Goal: Task Accomplishment & Management: Manage account settings

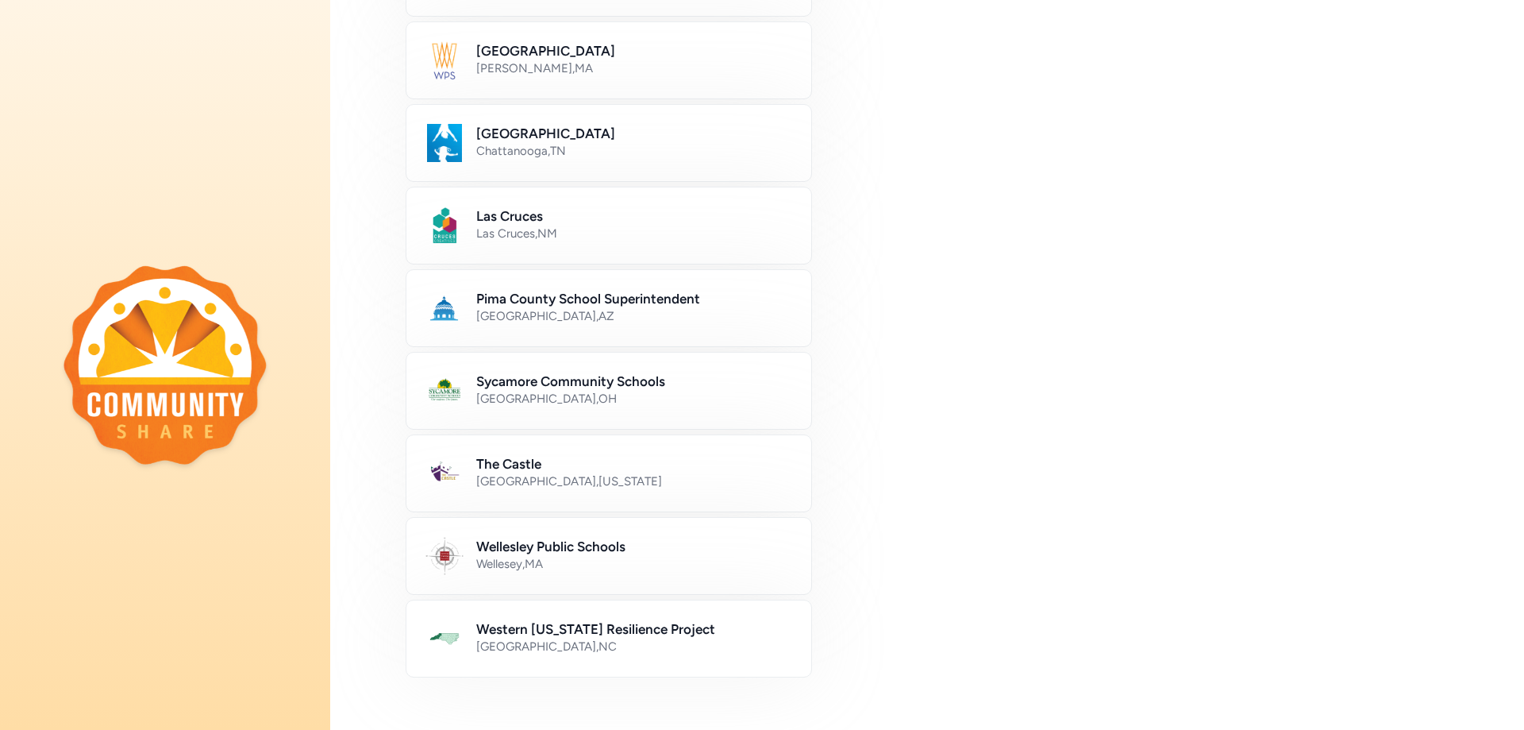
scroll to position [635, 0]
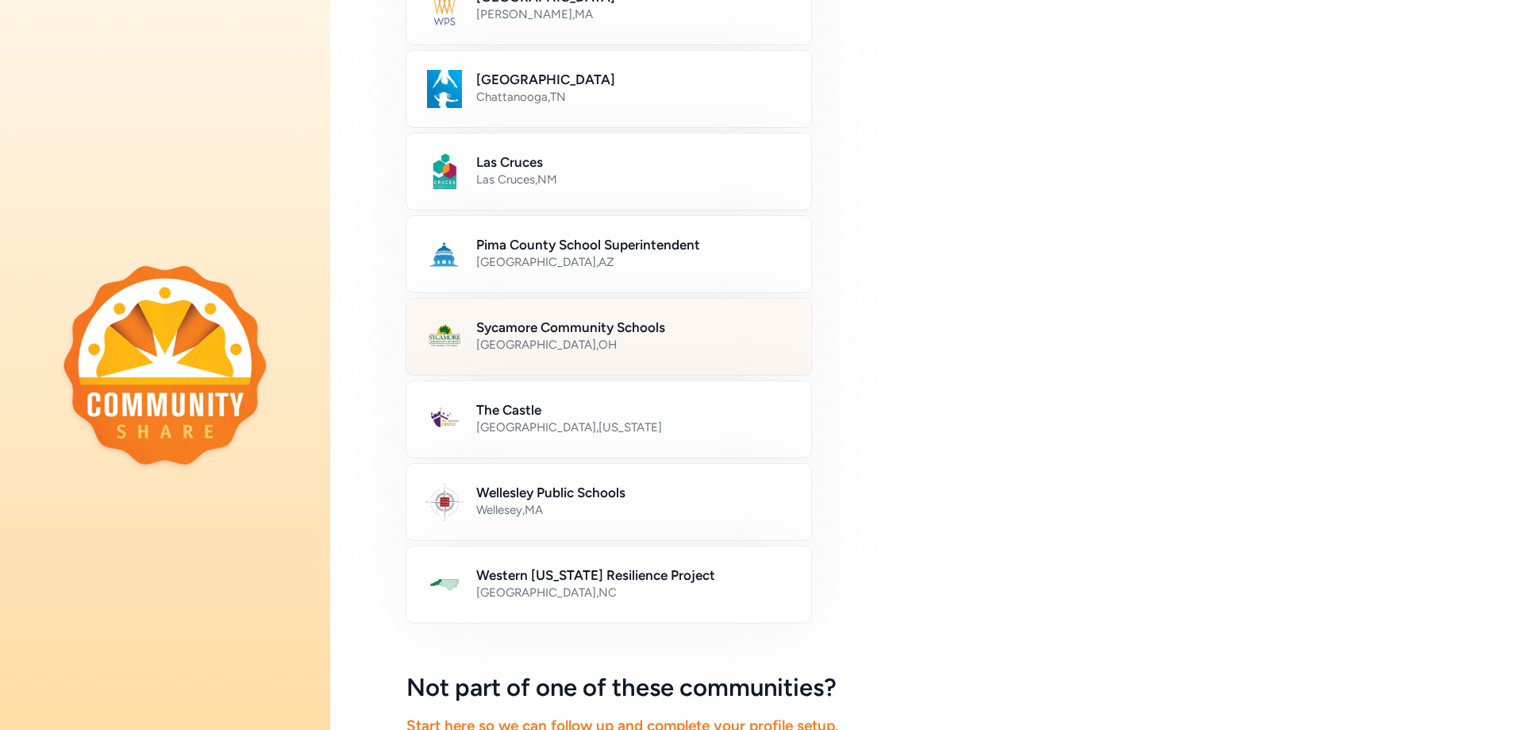
click at [624, 352] on div "Cincinnati , OH" at bounding box center [634, 345] width 316 height 16
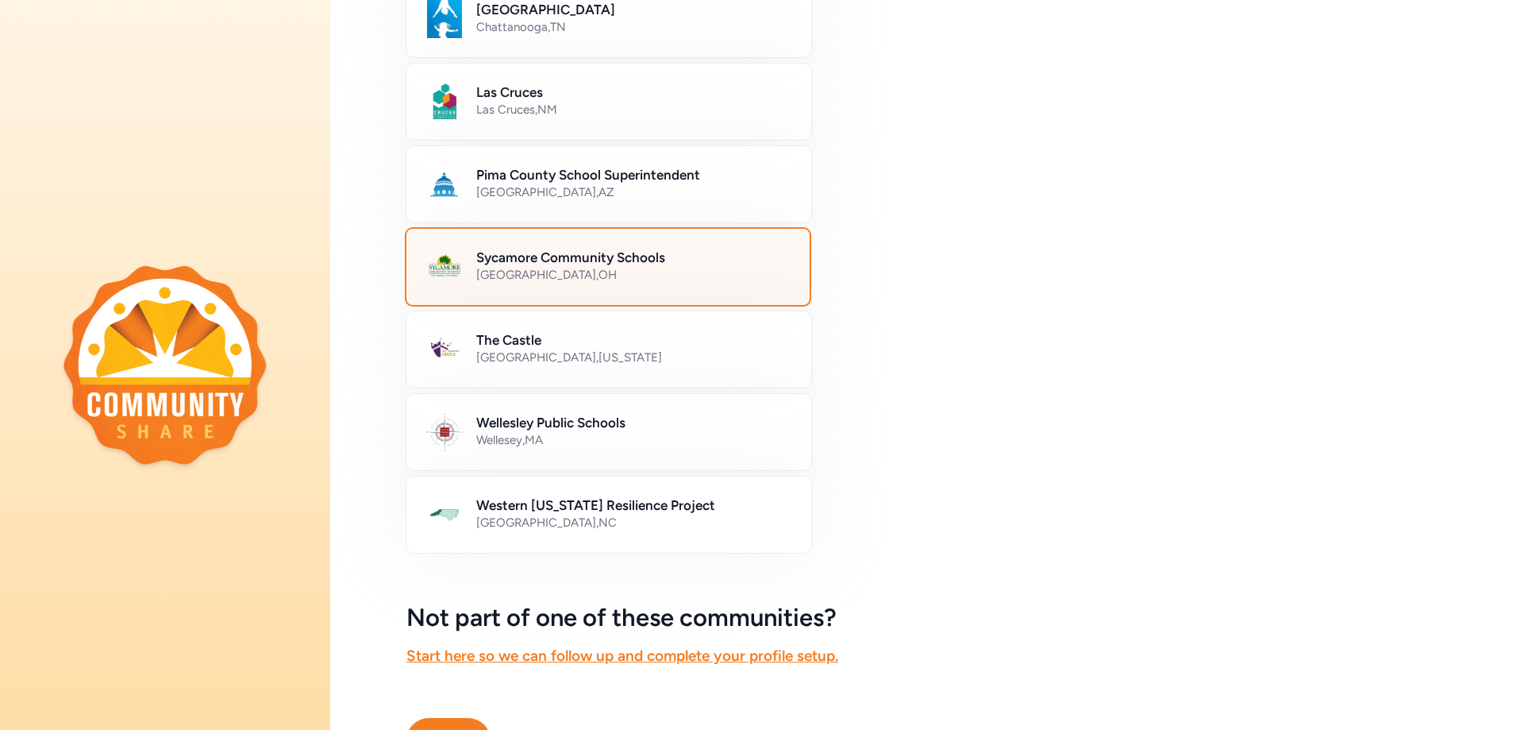
scroll to position [800, 0]
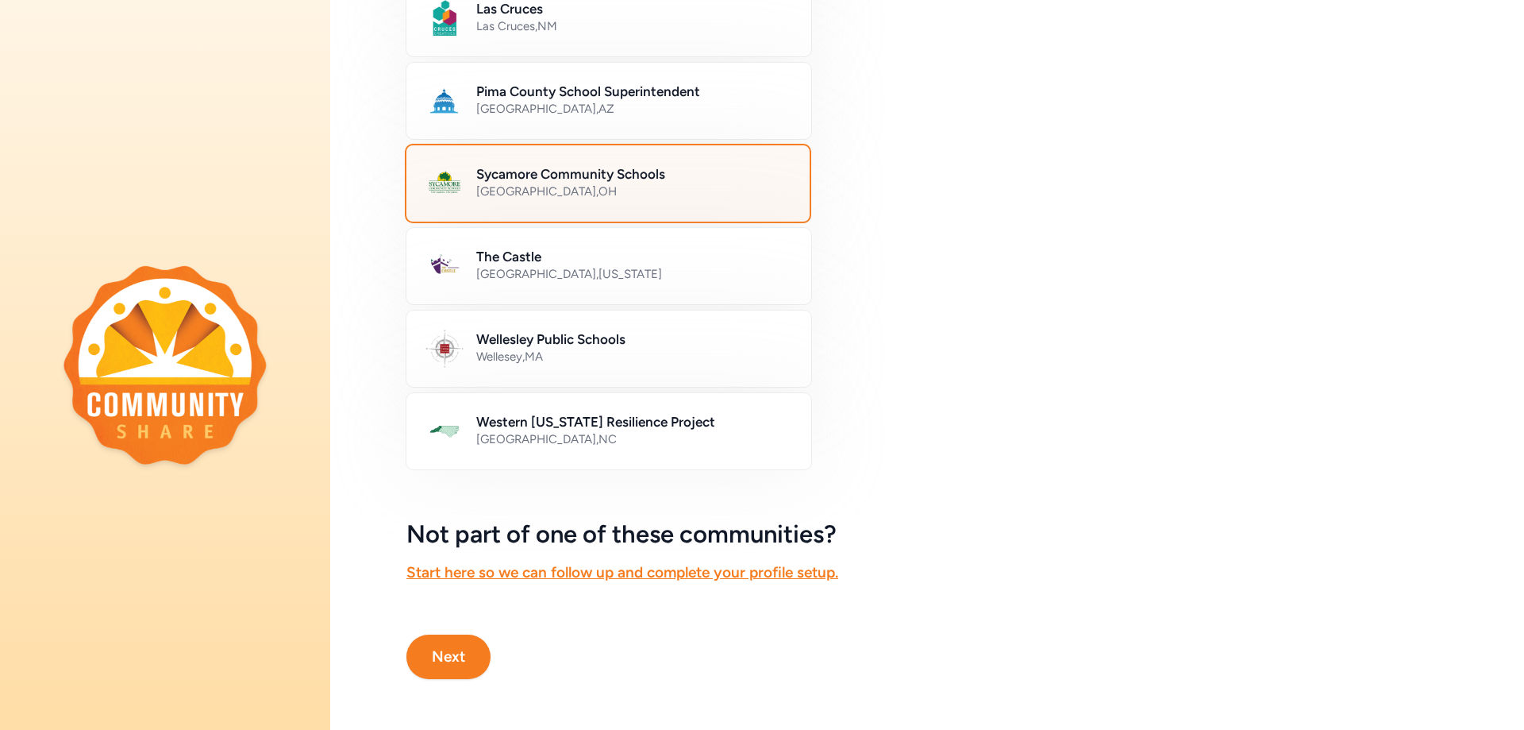
click at [433, 645] on button "Next" at bounding box center [448, 656] width 84 height 44
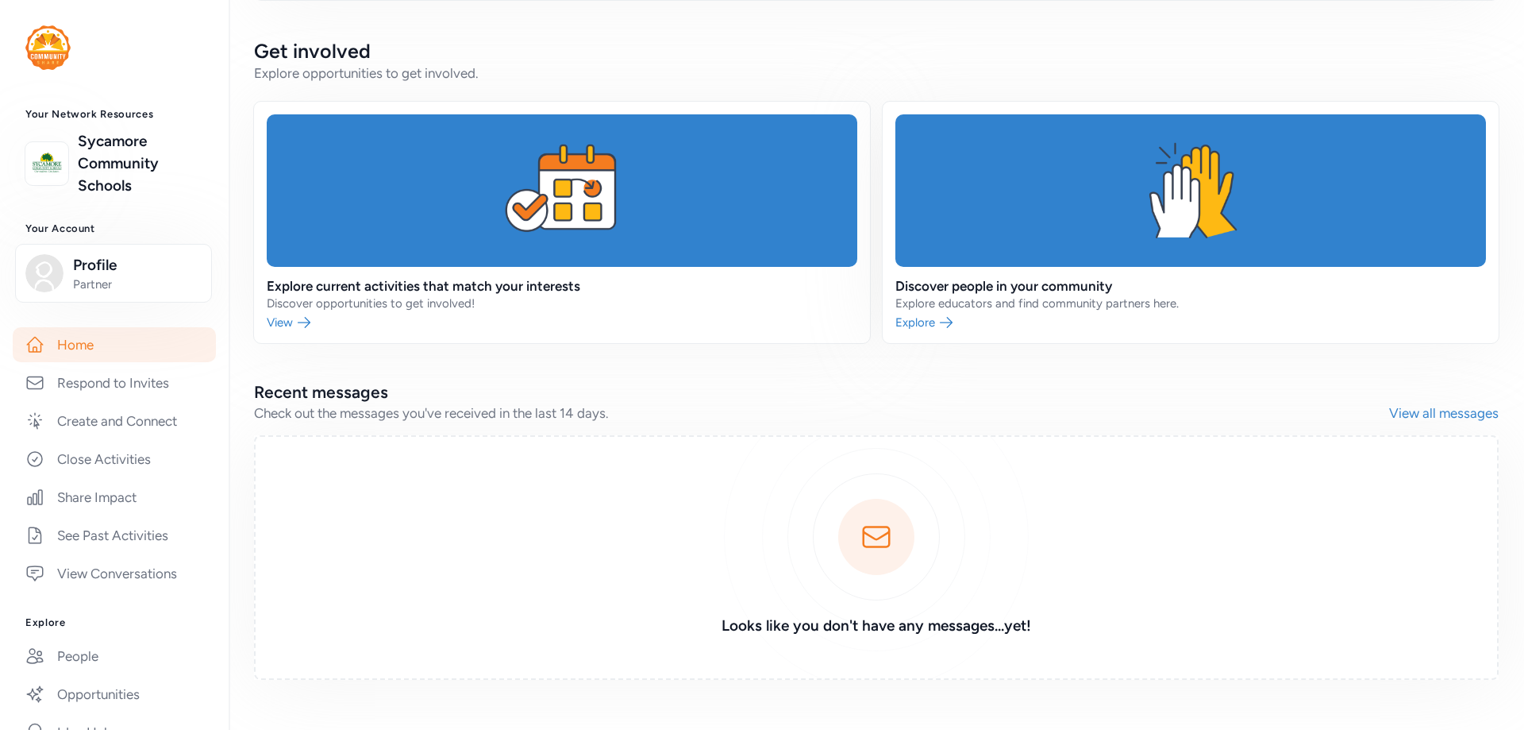
scroll to position [503, 0]
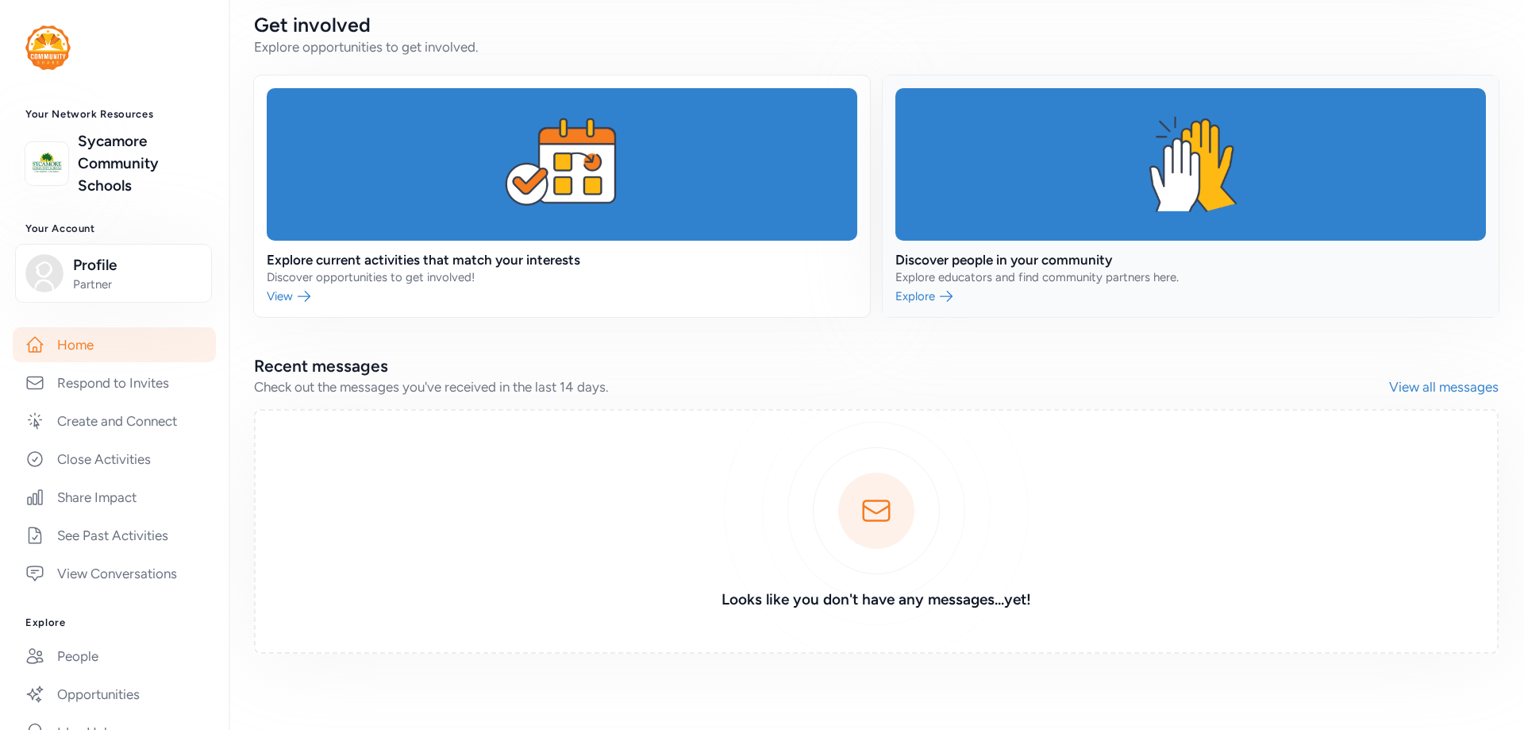
click at [903, 290] on link at bounding box center [1191, 195] width 616 height 241
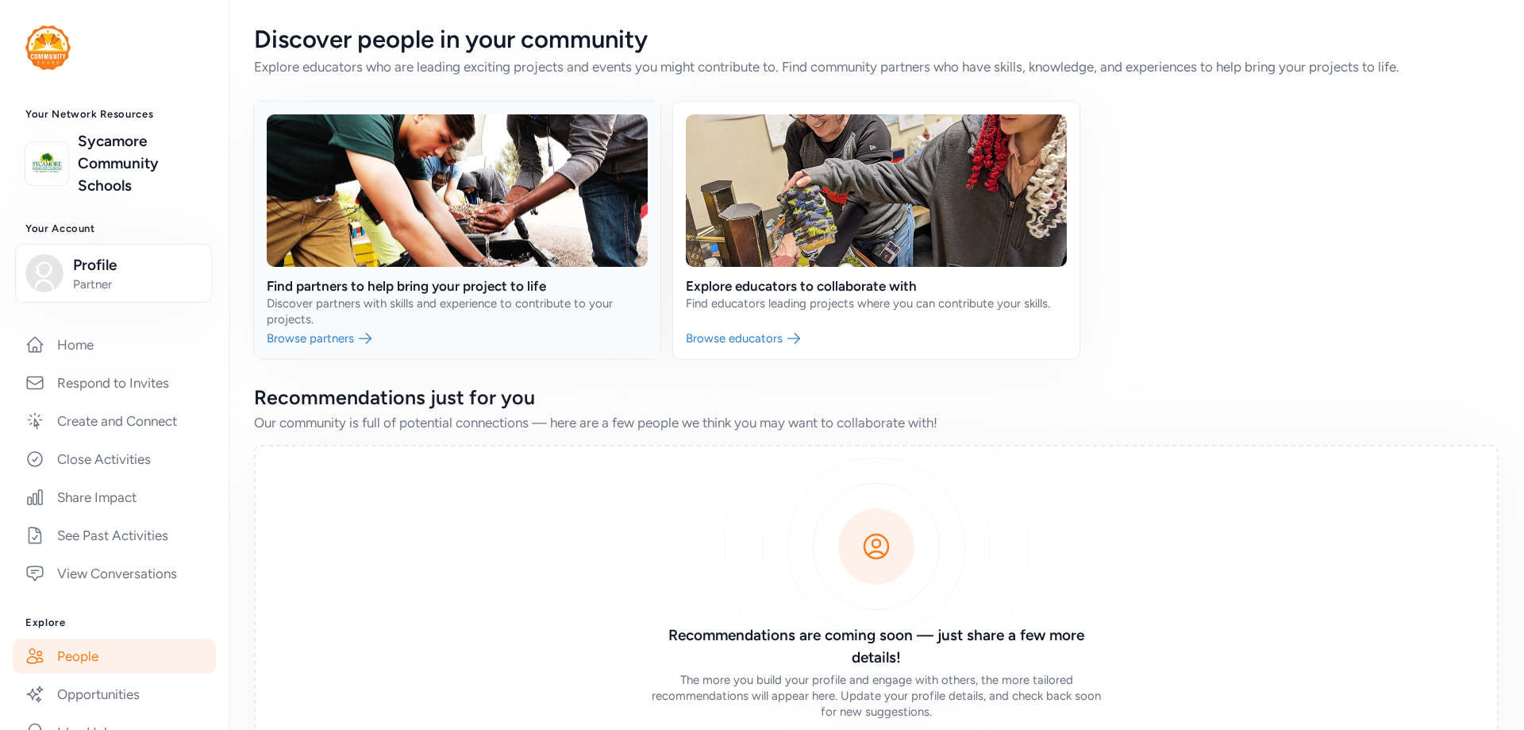
click at [304, 342] on link at bounding box center [457, 230] width 406 height 257
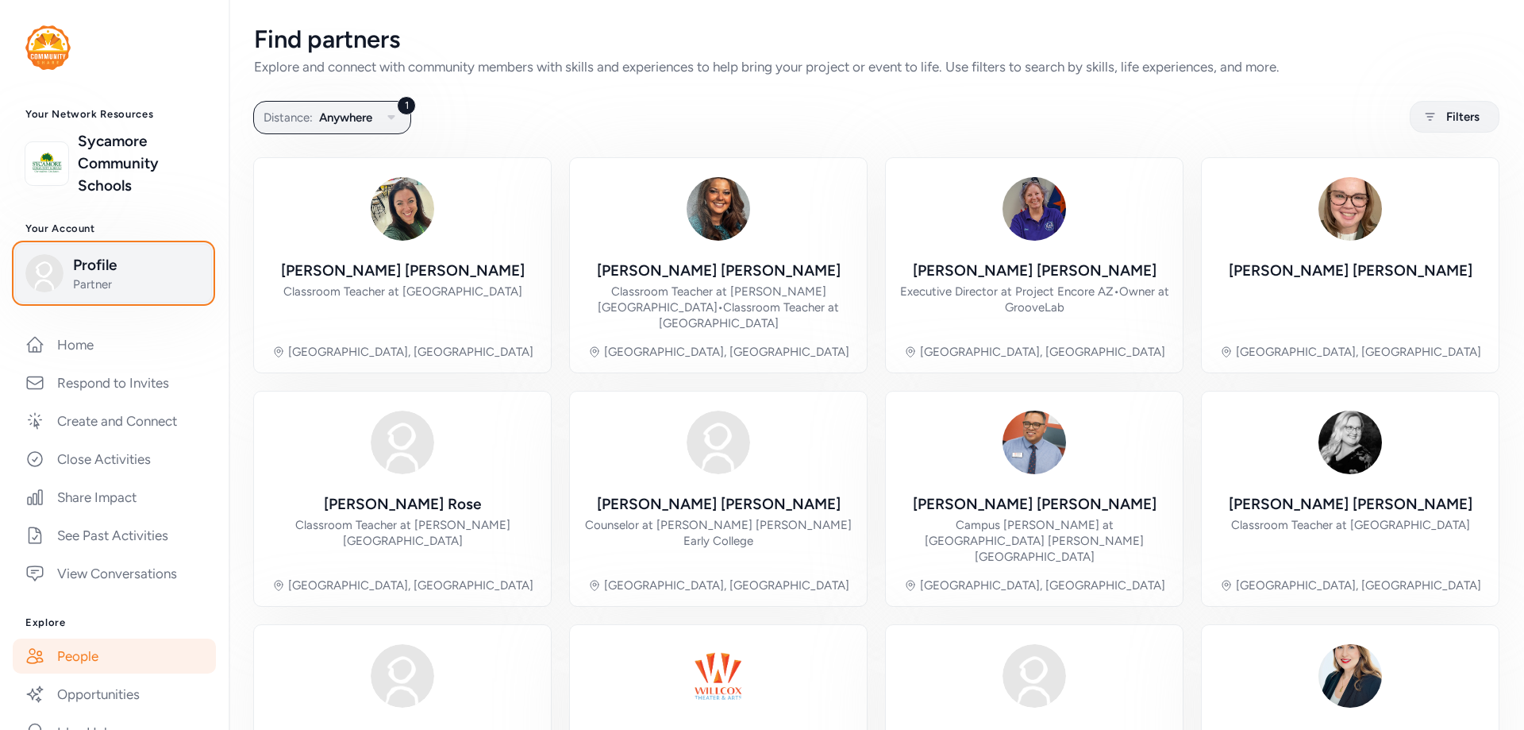
click at [100, 280] on span "Partner" at bounding box center [137, 284] width 129 height 16
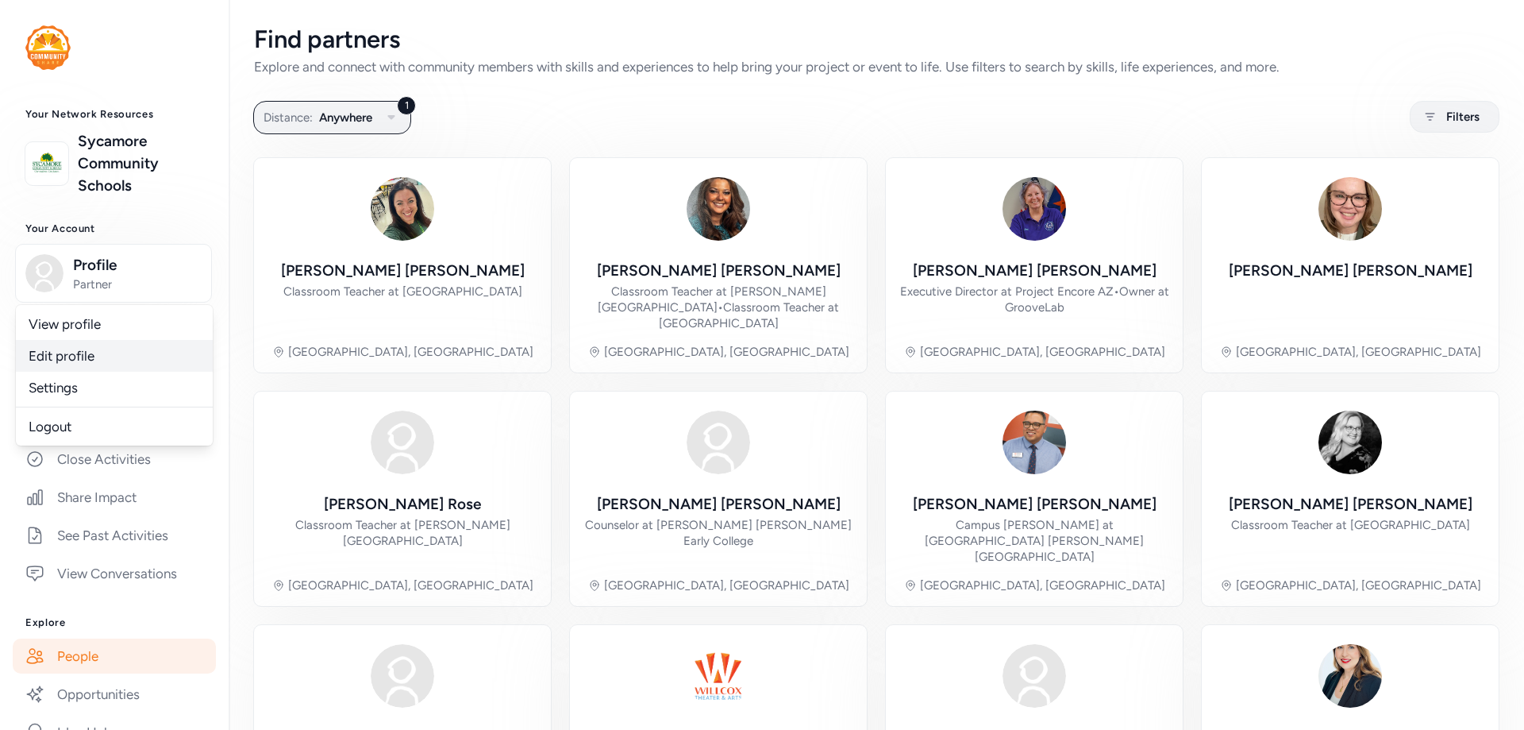
click at [88, 349] on link "Edit profile" at bounding box center [114, 356] width 197 height 32
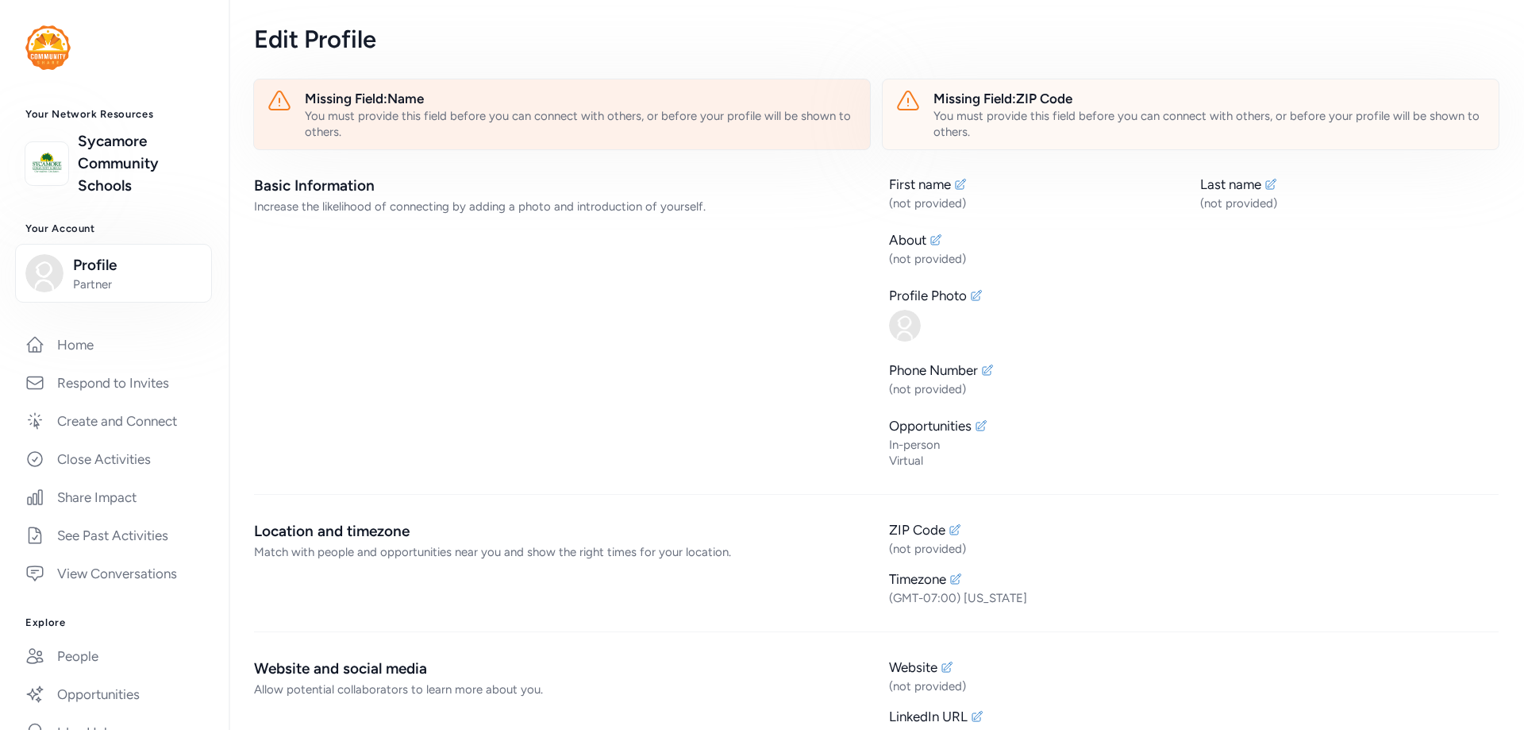
click at [496, 103] on div "Missing Field: Name" at bounding box center [581, 98] width 553 height 19
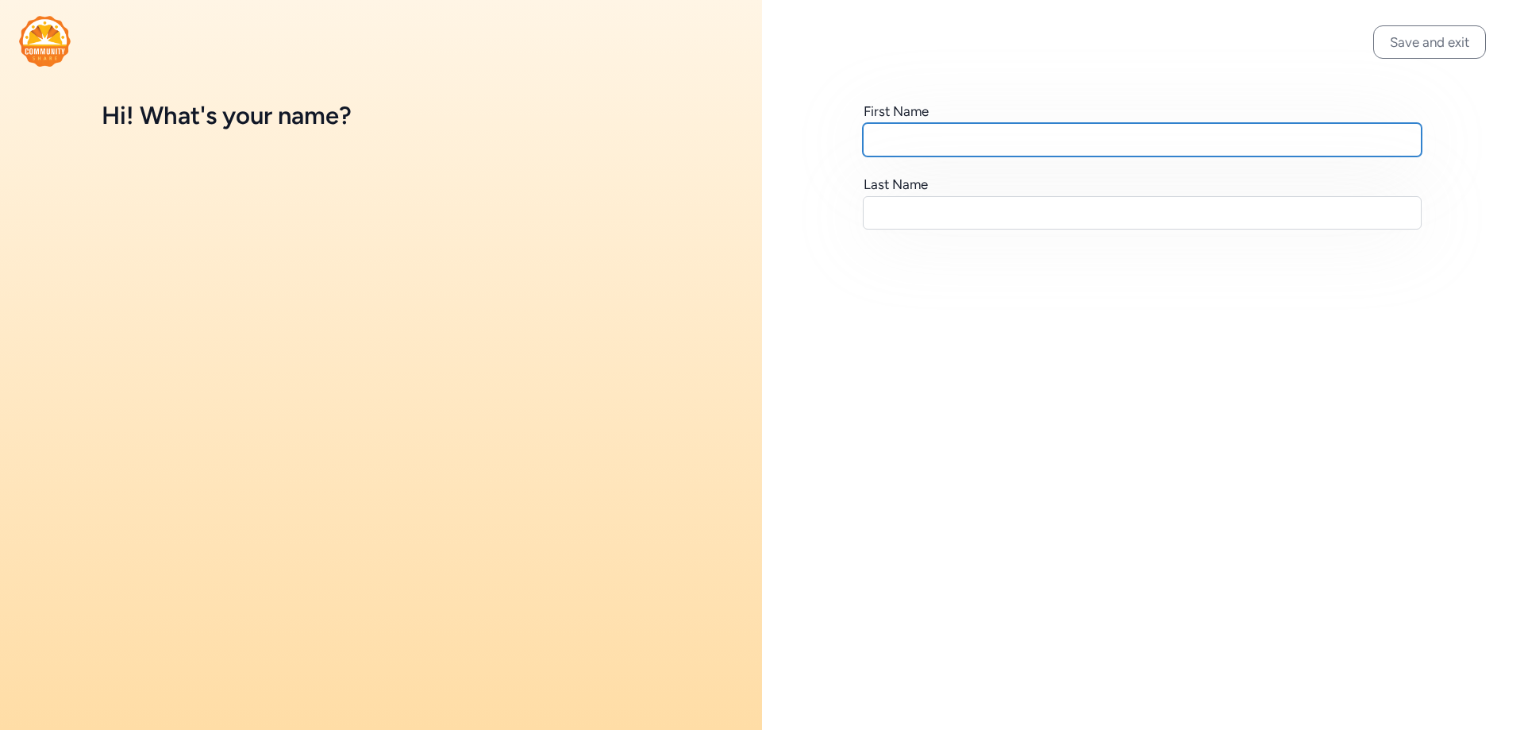
click at [893, 137] on input "text" at bounding box center [1142, 139] width 559 height 33
type input "[PERSON_NAME]"
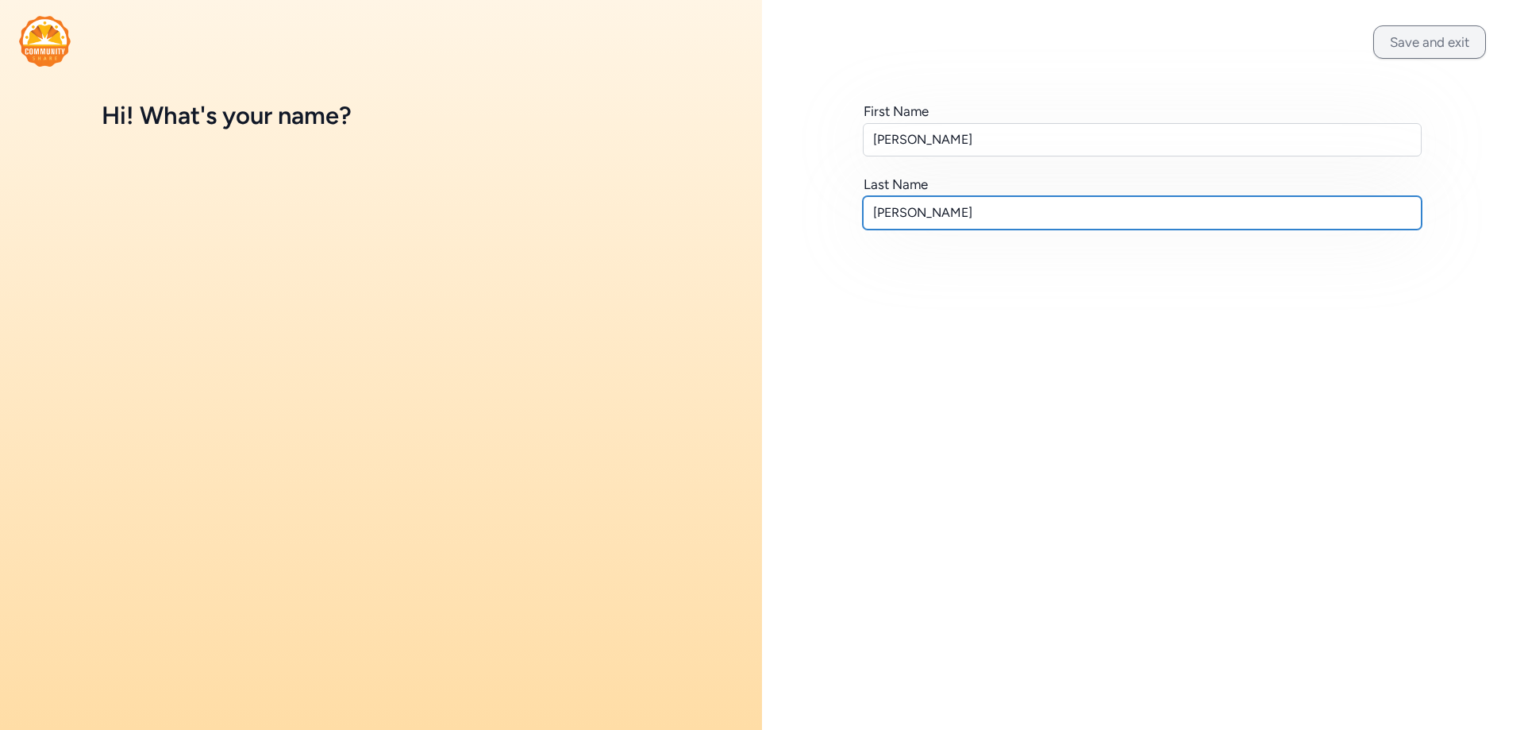
type input "[PERSON_NAME]"
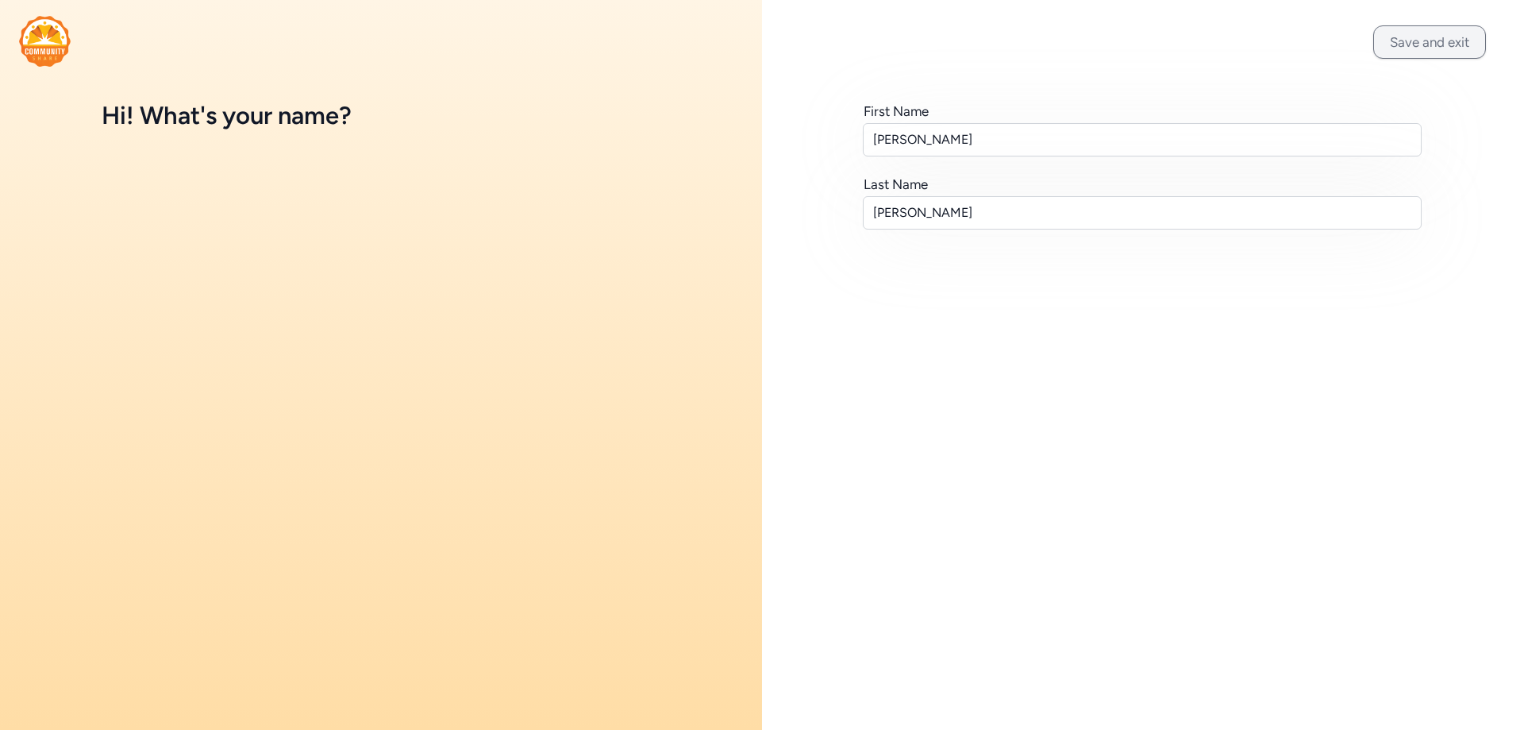
click at [1404, 53] on button "Save and exit" at bounding box center [1429, 41] width 113 height 33
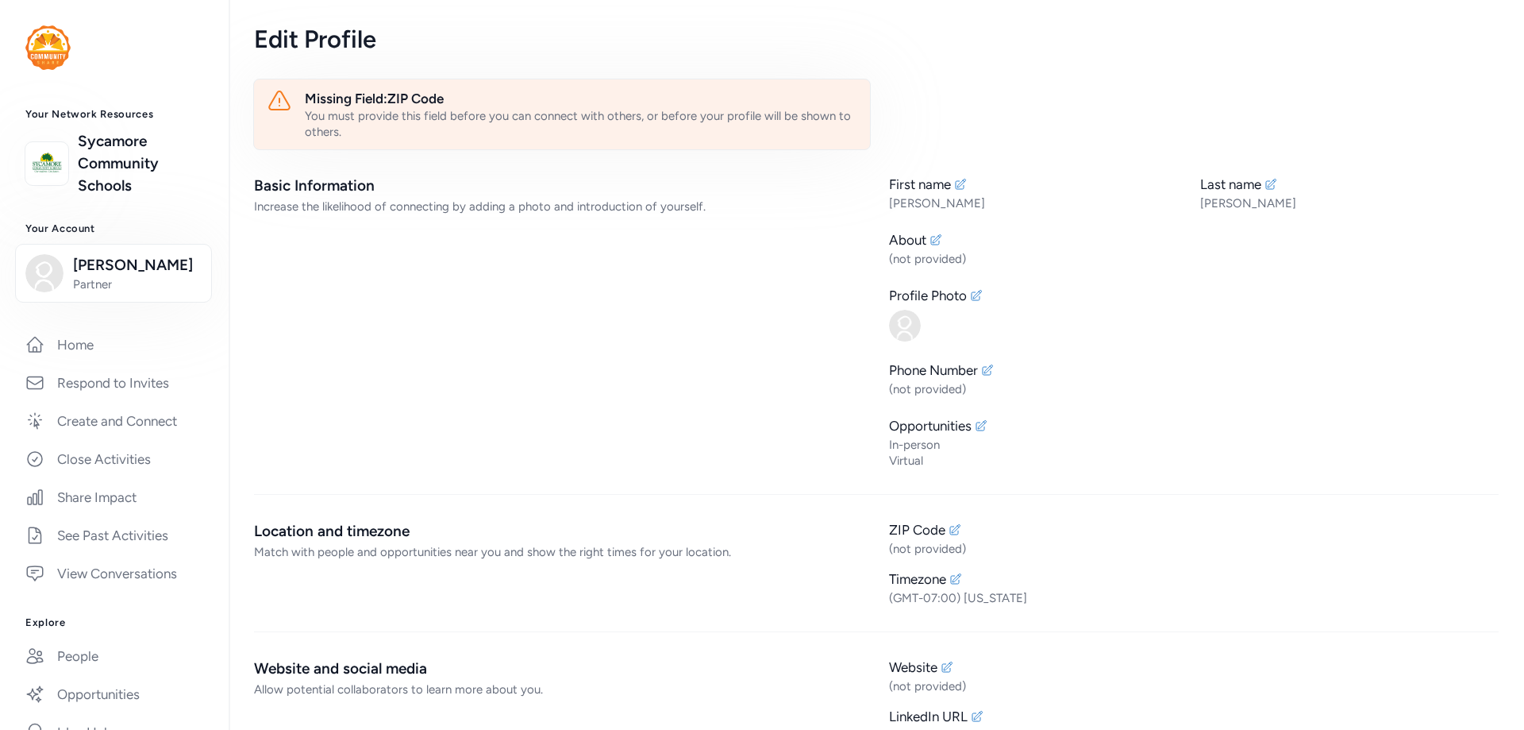
click at [413, 115] on div "You must provide this field before you can connect with others, or before your …" at bounding box center [581, 124] width 553 height 32
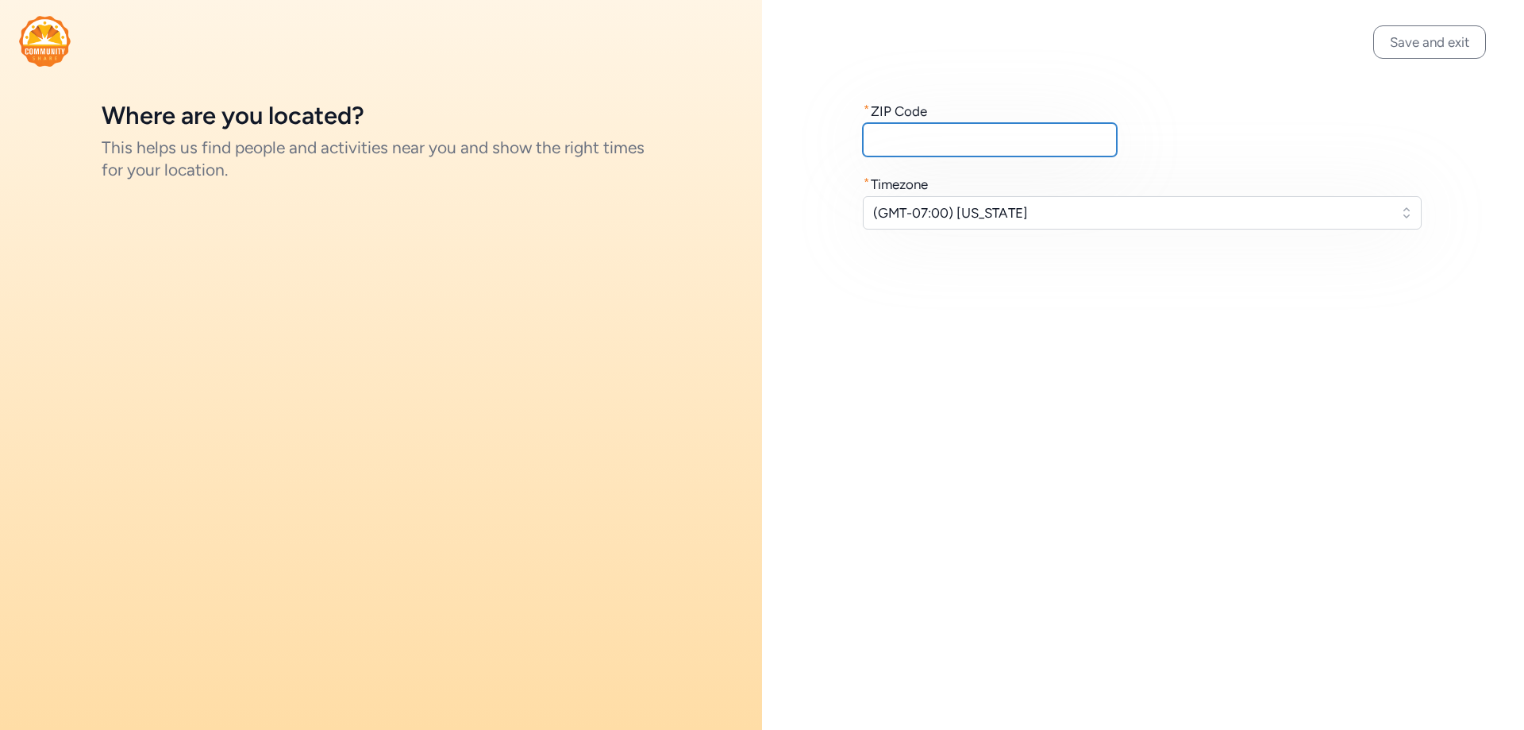
click at [886, 142] on input "text" at bounding box center [990, 139] width 254 height 33
type input "45242"
click at [998, 209] on span "(GMT-07:00) [US_STATE]" at bounding box center [1131, 212] width 516 height 19
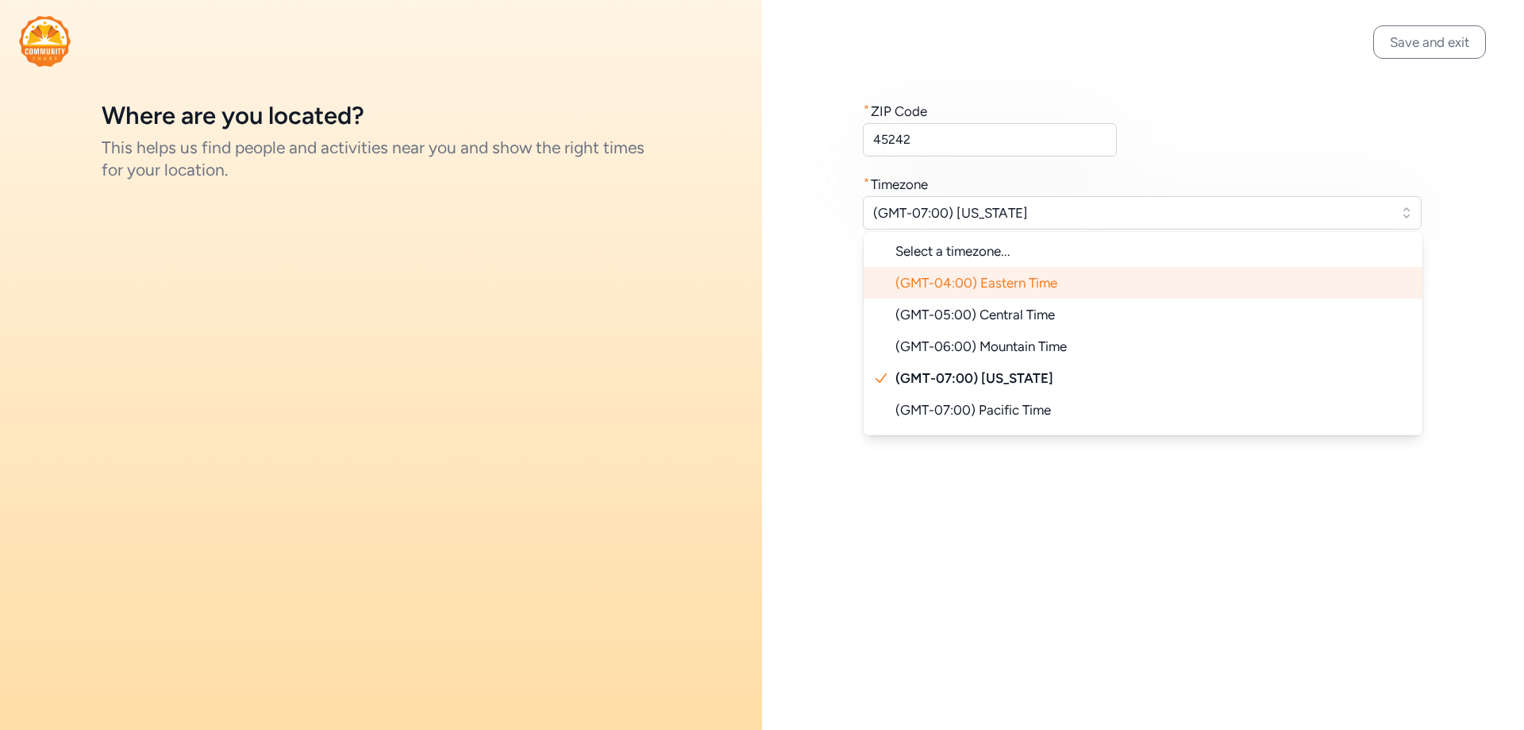
click at [1026, 281] on span "(GMT-04:00) Eastern Time" at bounding box center [977, 283] width 162 height 16
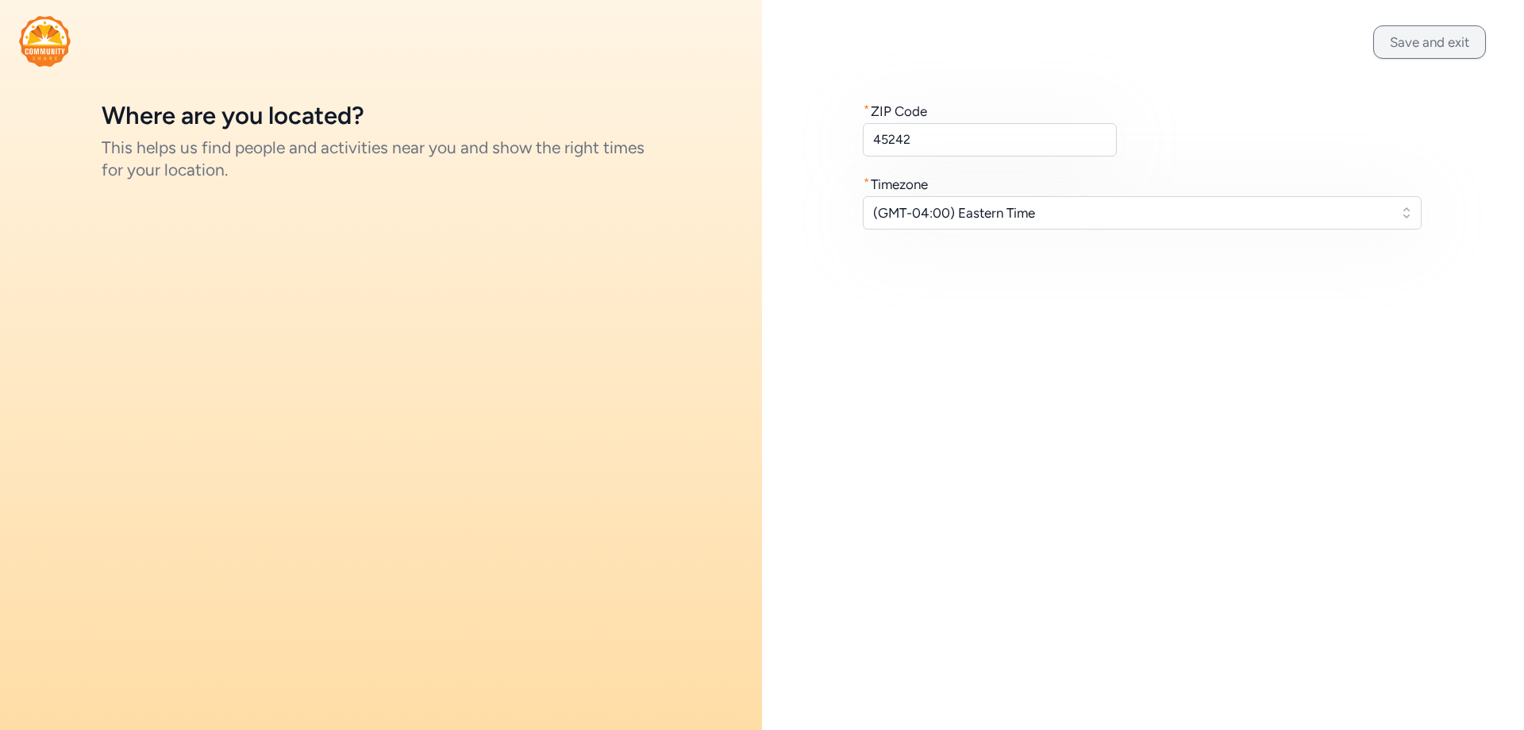
click at [1406, 49] on button "Save and exit" at bounding box center [1429, 41] width 113 height 33
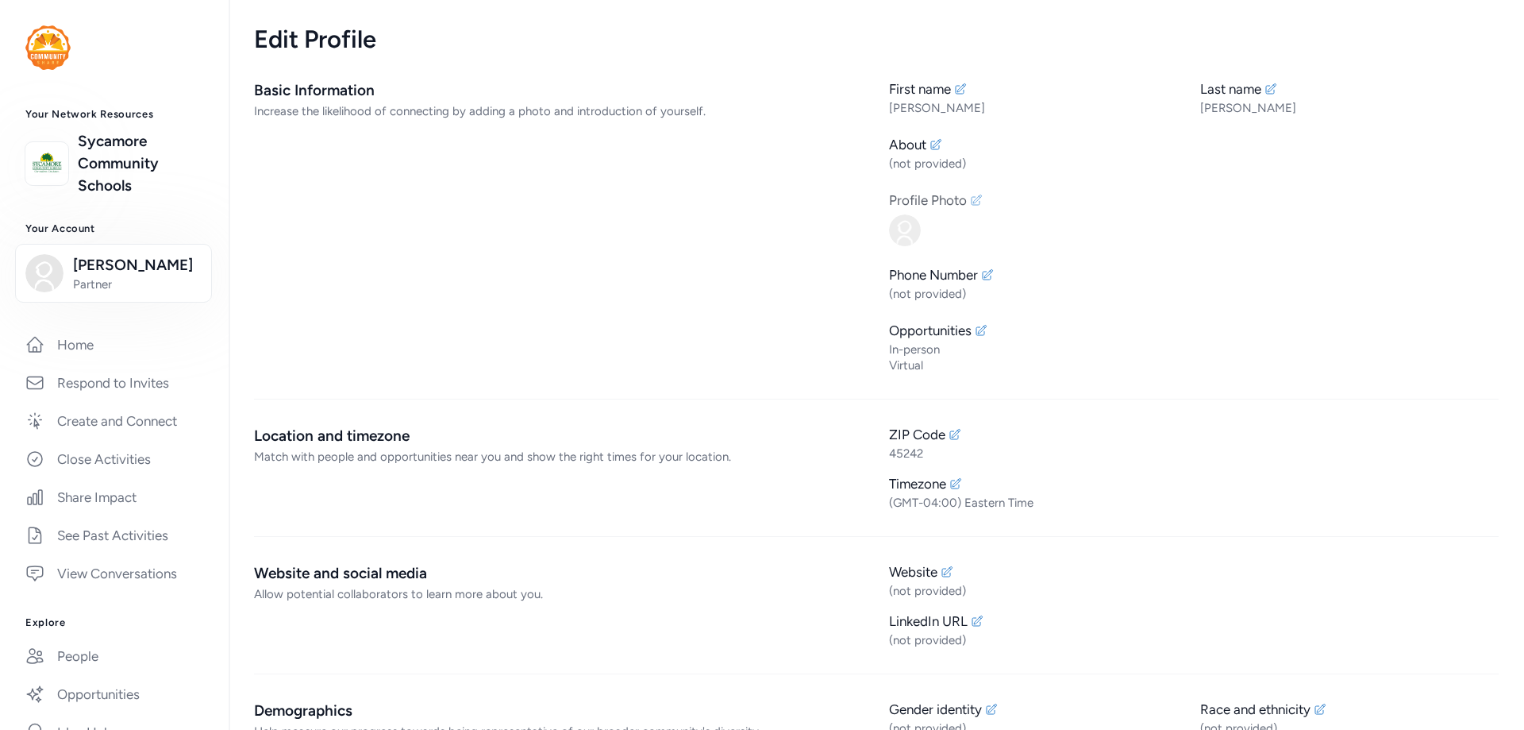
click at [895, 234] on img at bounding box center [905, 230] width 32 height 32
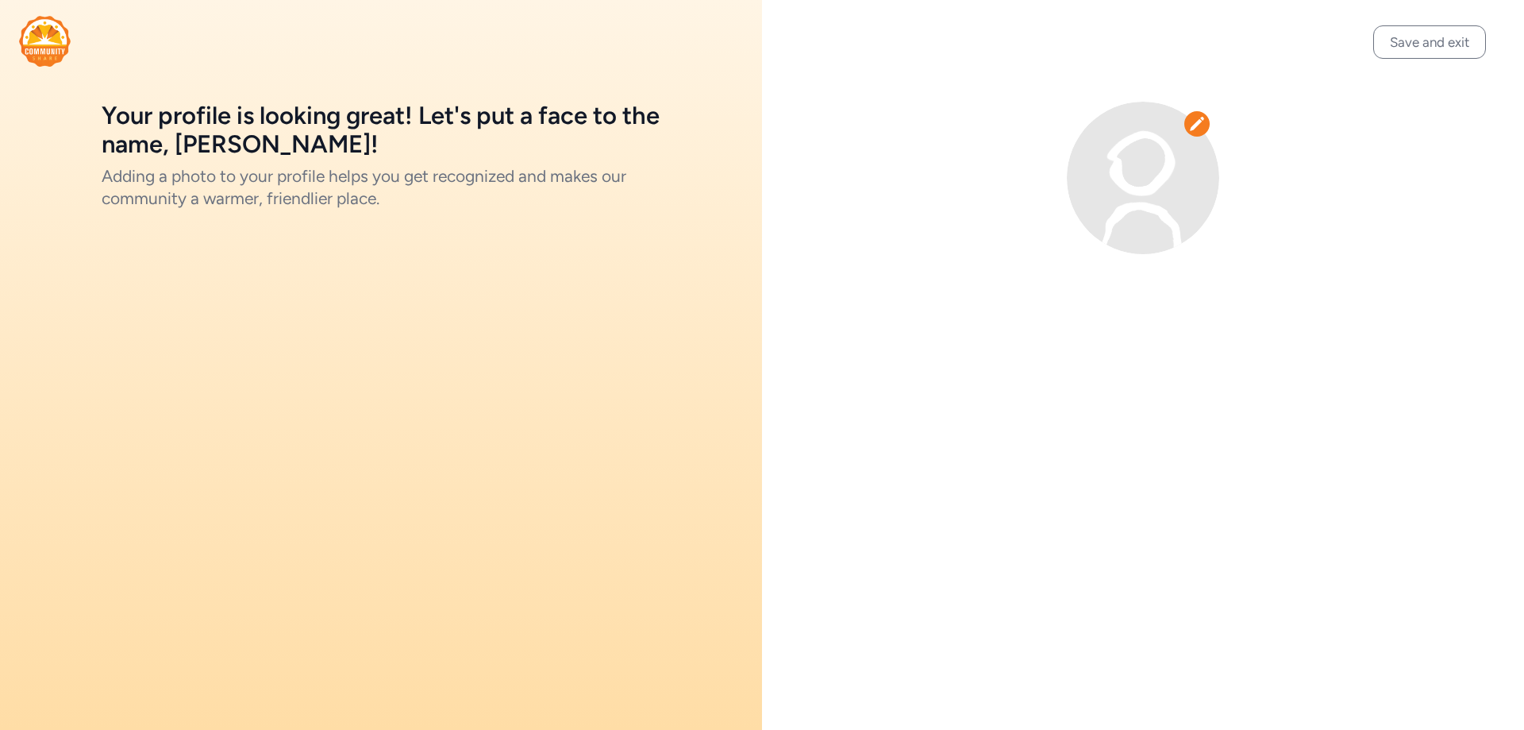
click at [1204, 116] on icon at bounding box center [1197, 124] width 16 height 16
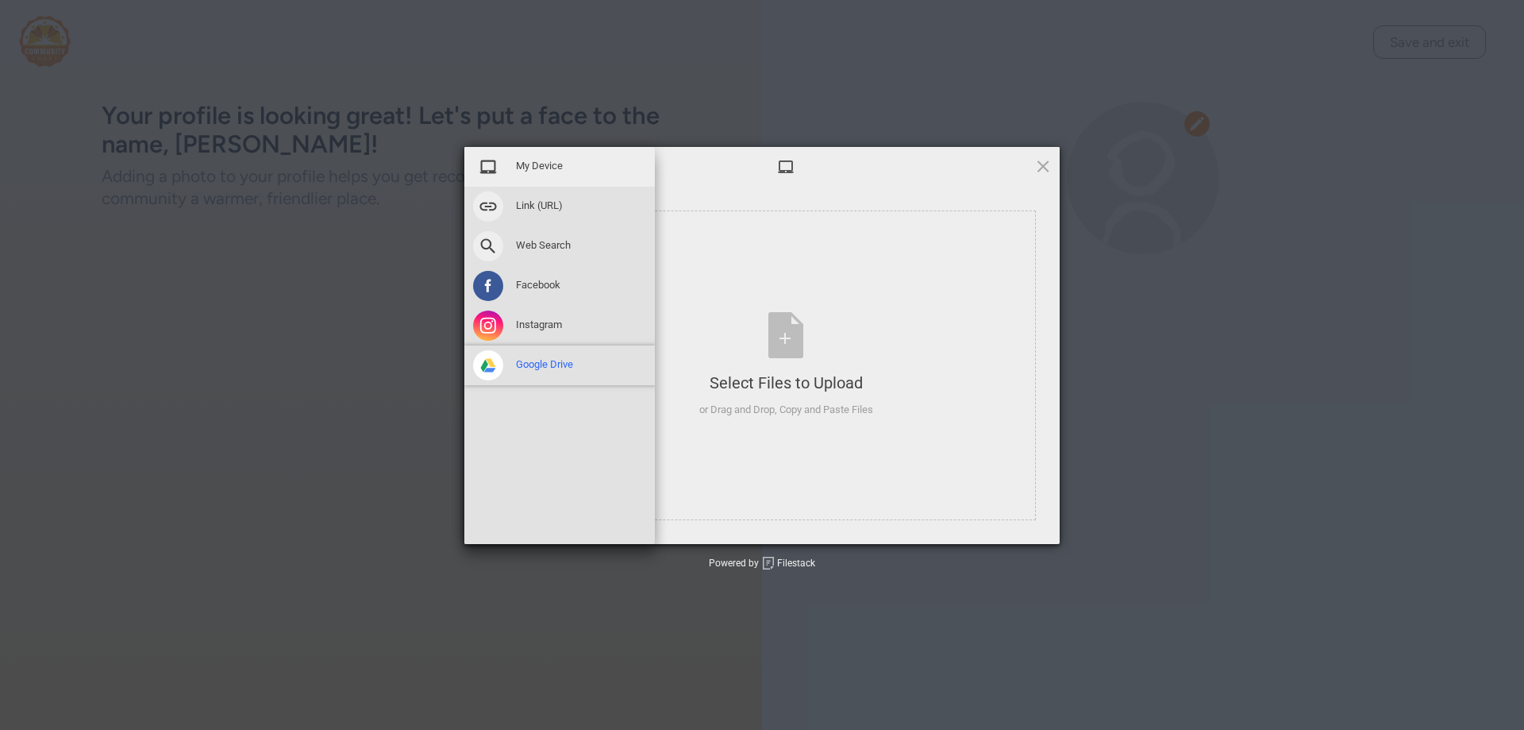
click at [529, 360] on span "Google Drive" at bounding box center [544, 364] width 57 height 14
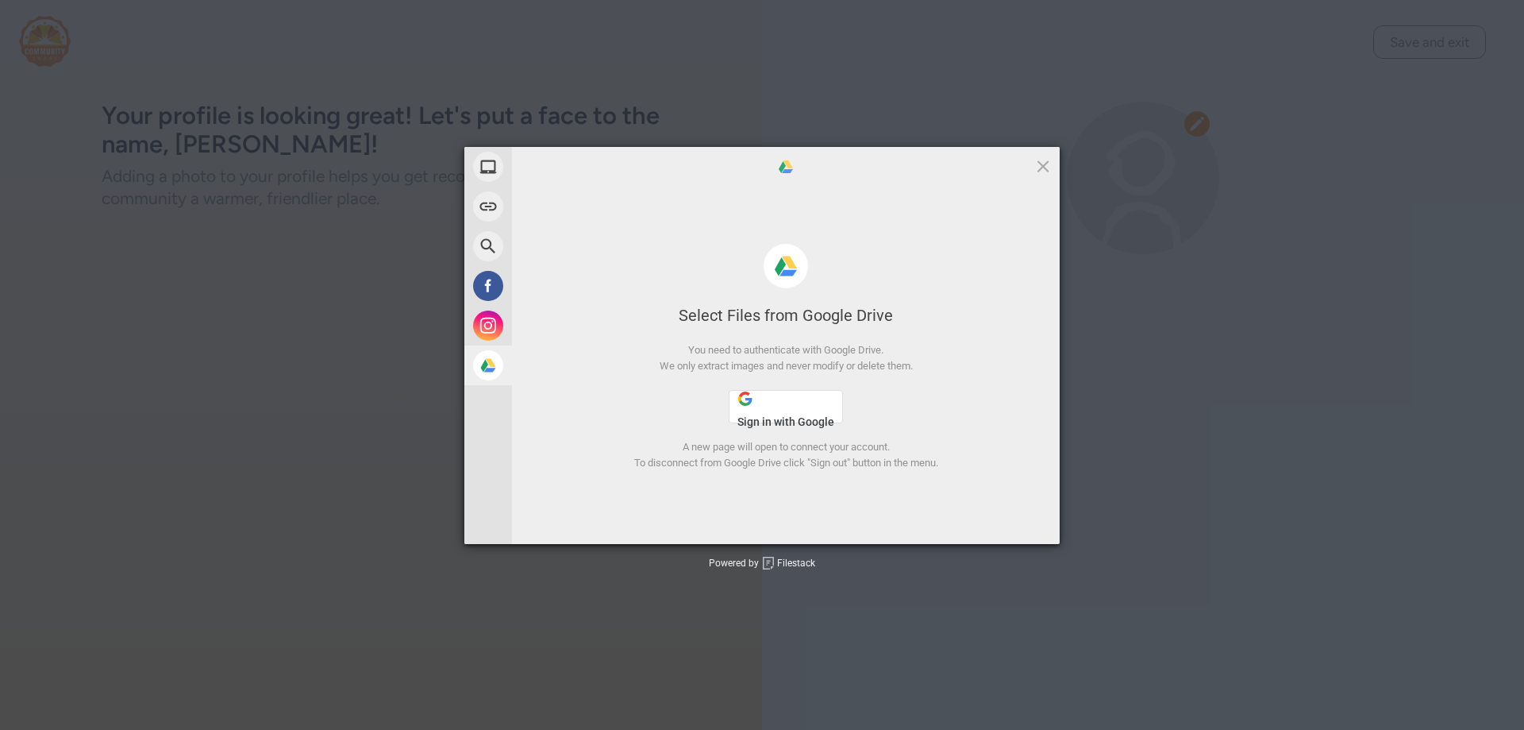
click at [772, 413] on button "Sign in with Google" at bounding box center [786, 406] width 114 height 33
click at [1036, 164] on span at bounding box center [1042, 165] width 17 height 17
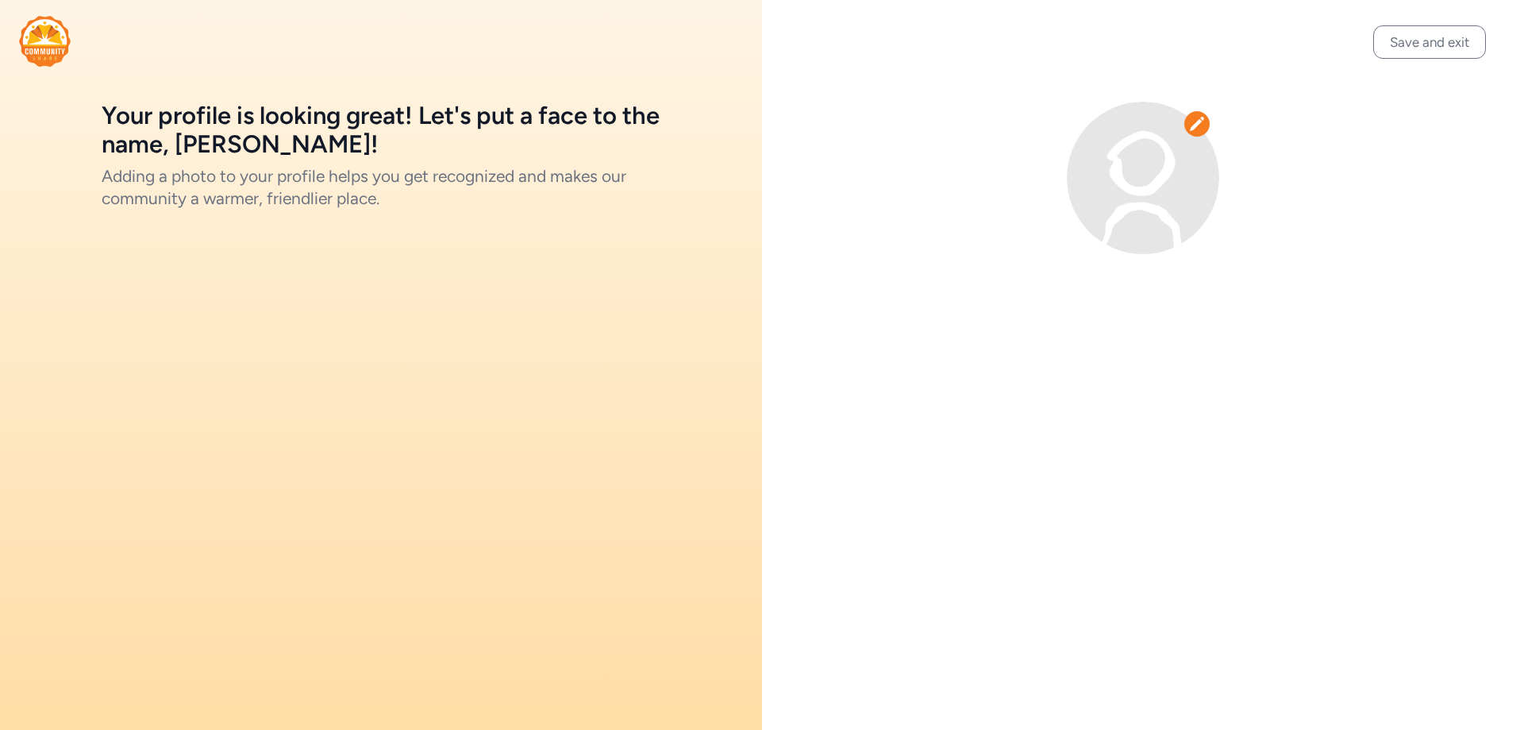
click at [1194, 118] on icon at bounding box center [1197, 124] width 16 height 16
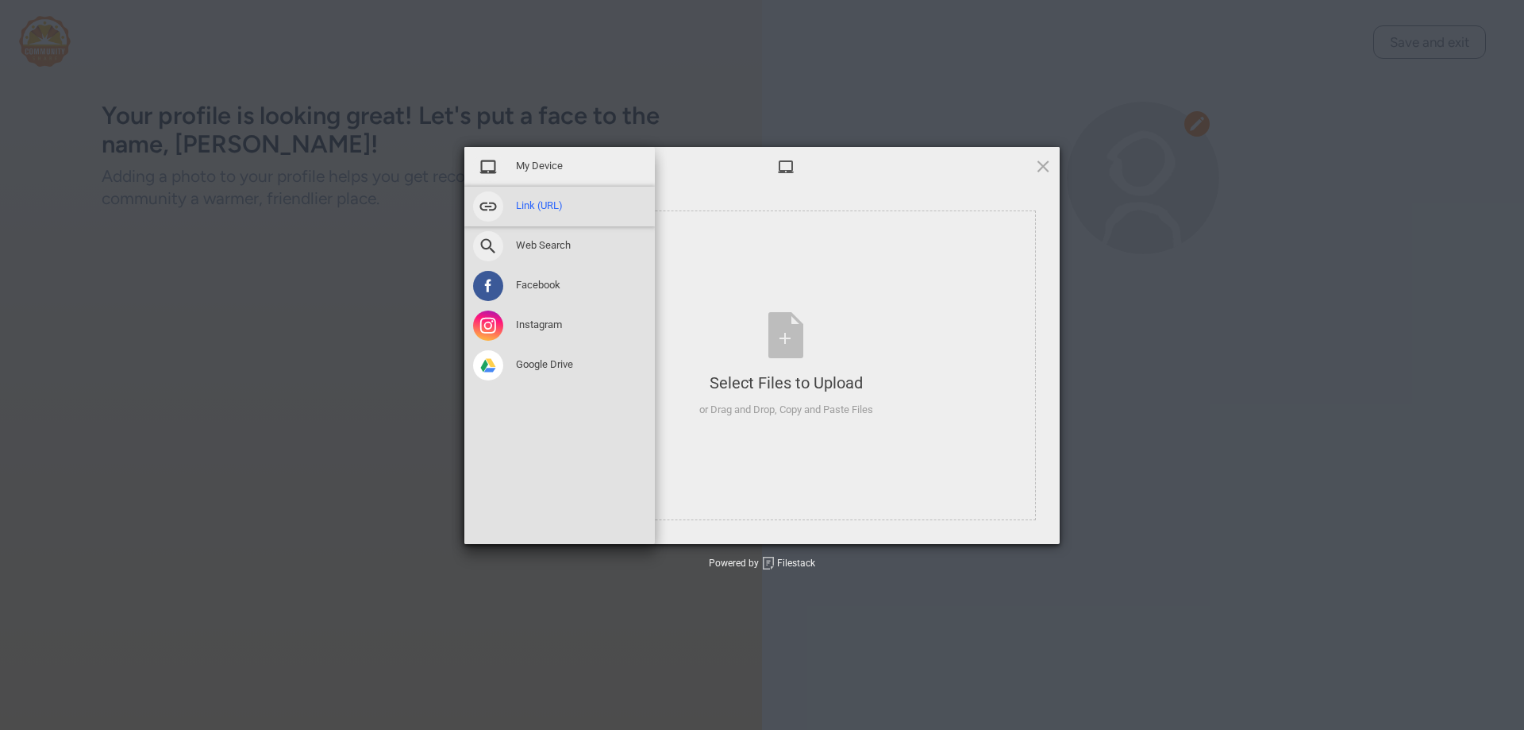
click at [549, 203] on span "Link (URL)" at bounding box center [539, 205] width 47 height 14
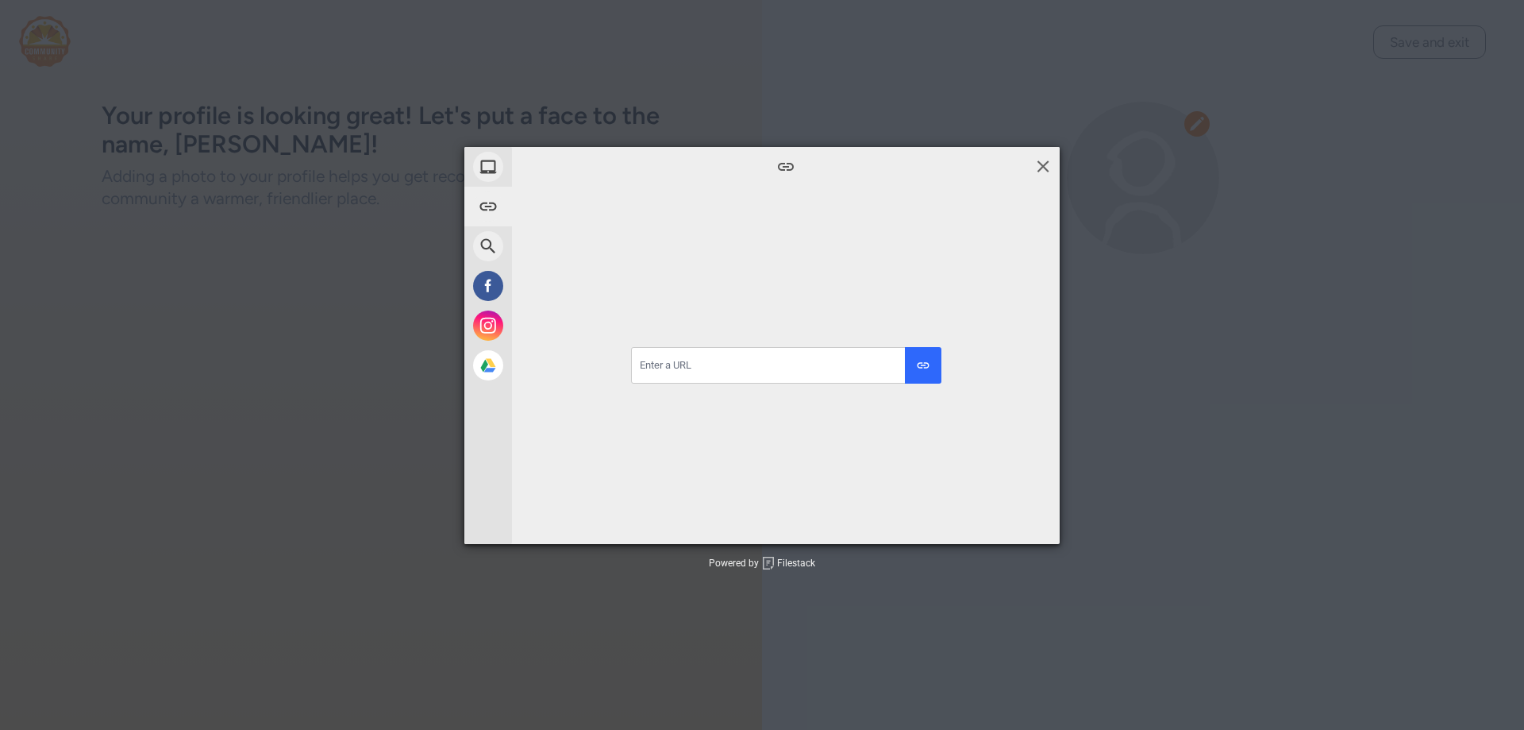
click at [1043, 161] on span at bounding box center [1042, 165] width 17 height 17
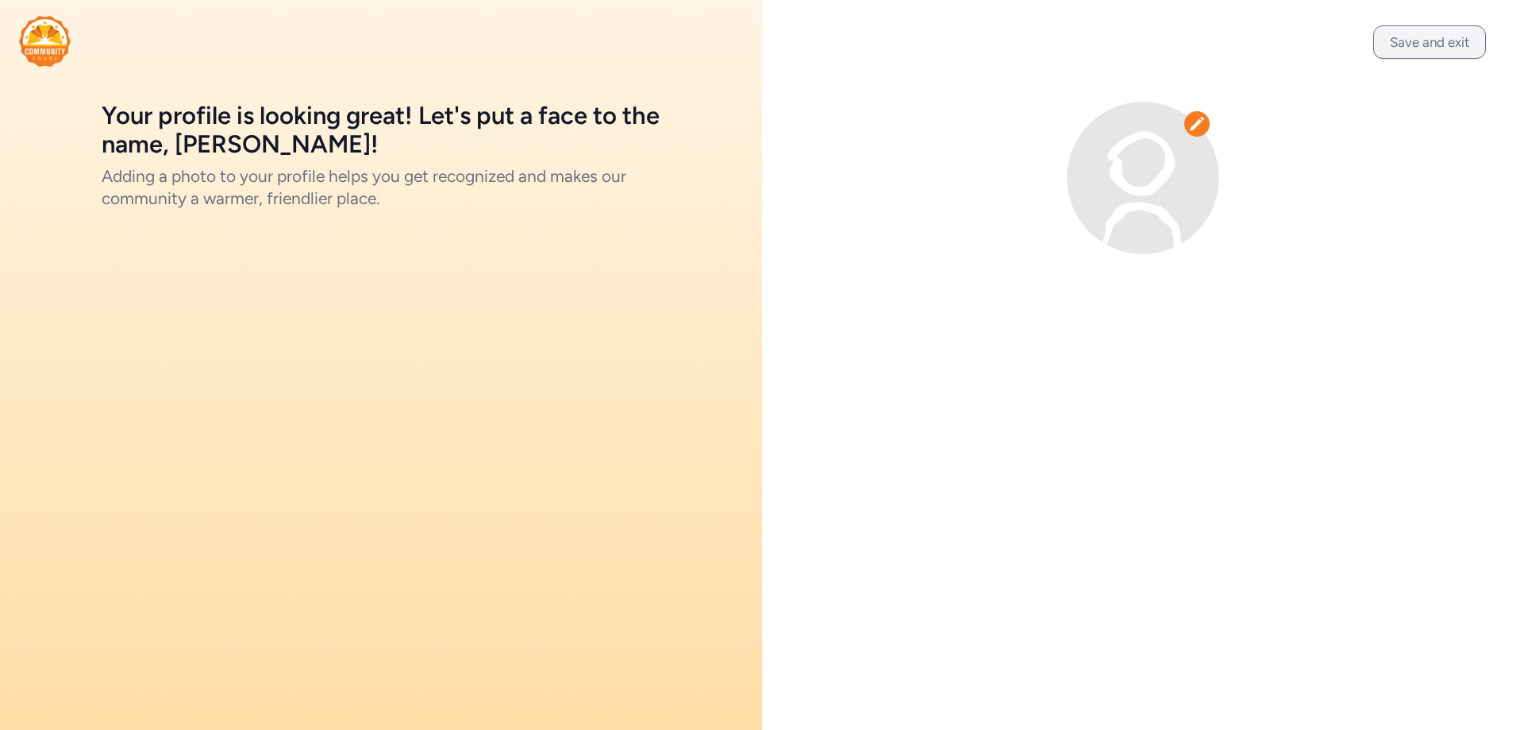
click at [1396, 36] on button "Save and exit" at bounding box center [1429, 41] width 113 height 33
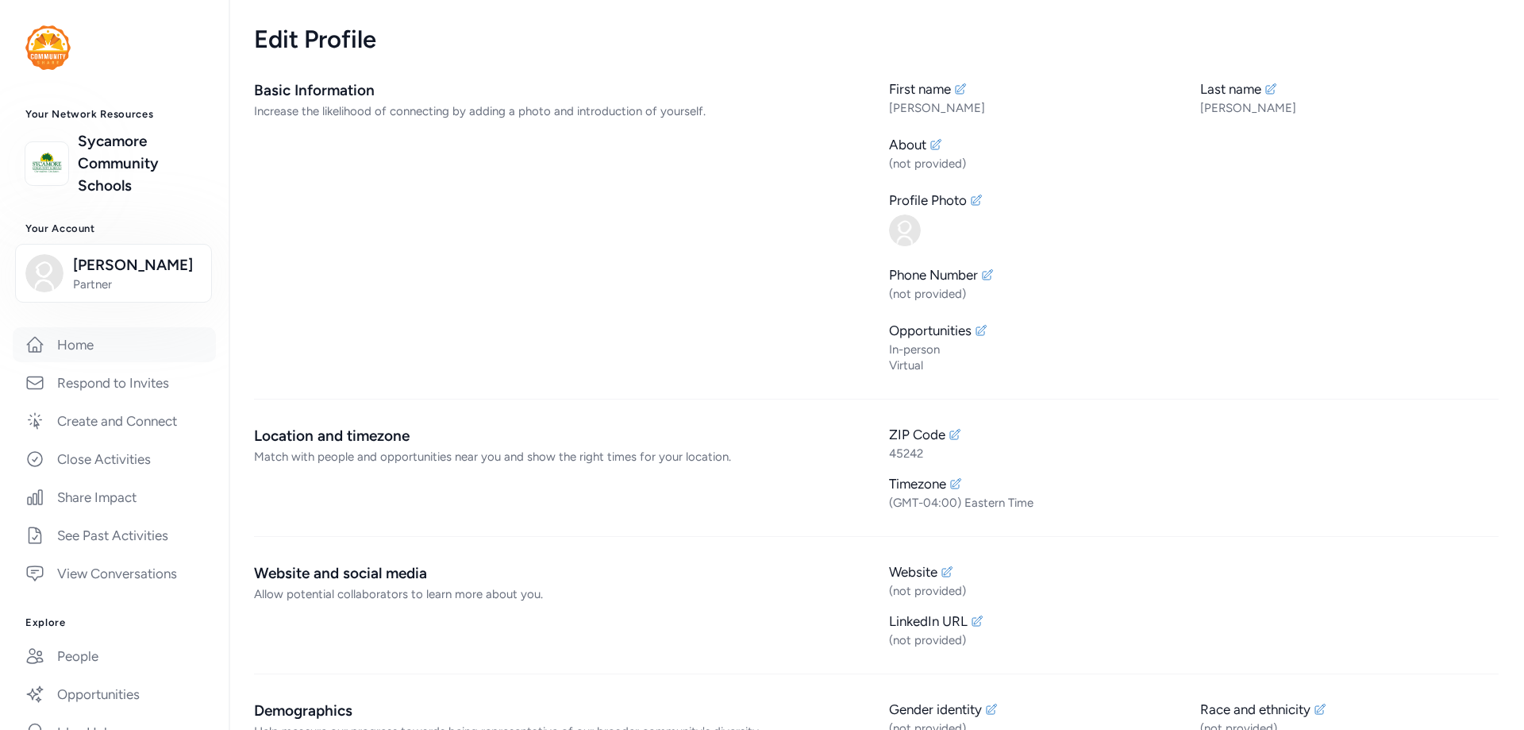
click at [83, 353] on link "Home" at bounding box center [114, 344] width 203 height 35
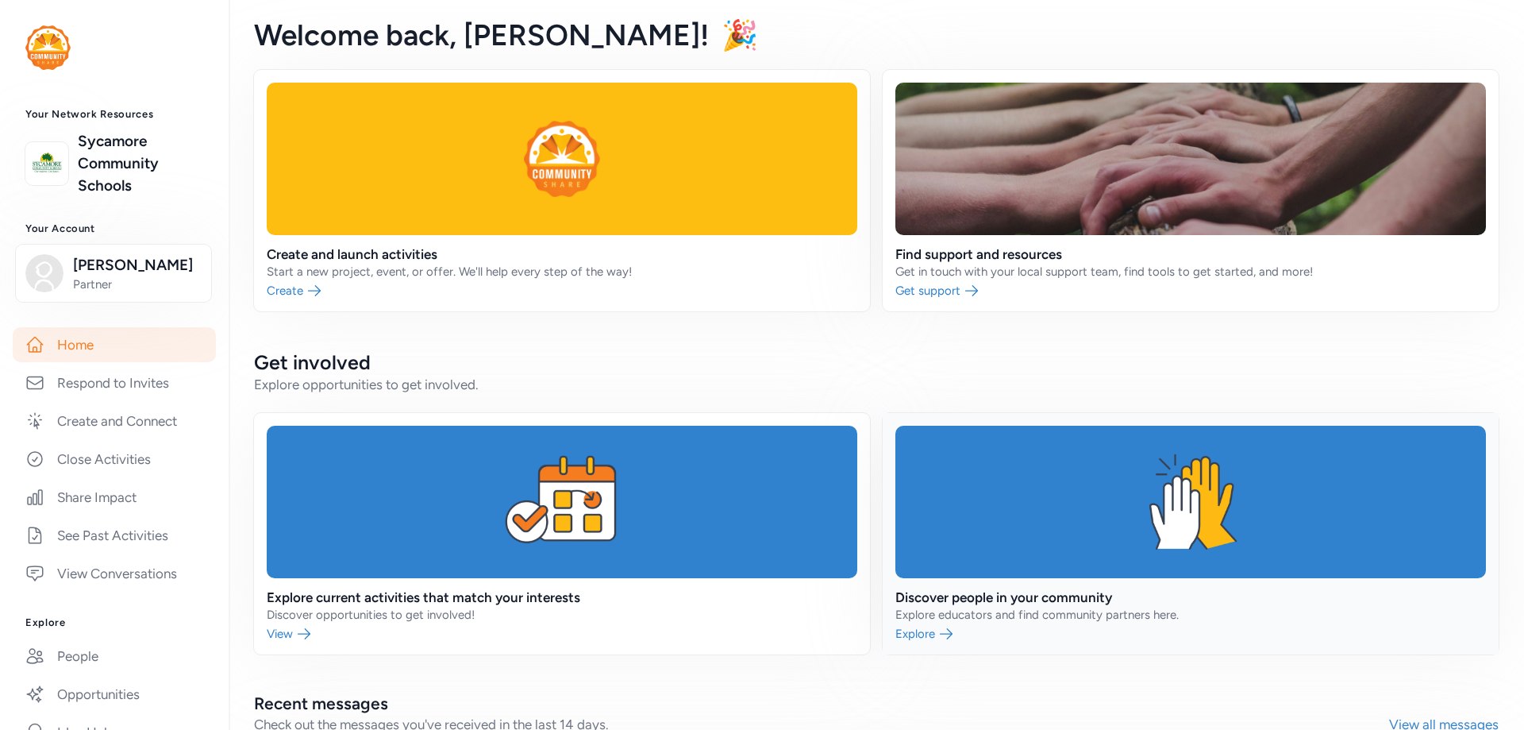
click at [1099, 444] on link at bounding box center [1191, 533] width 616 height 241
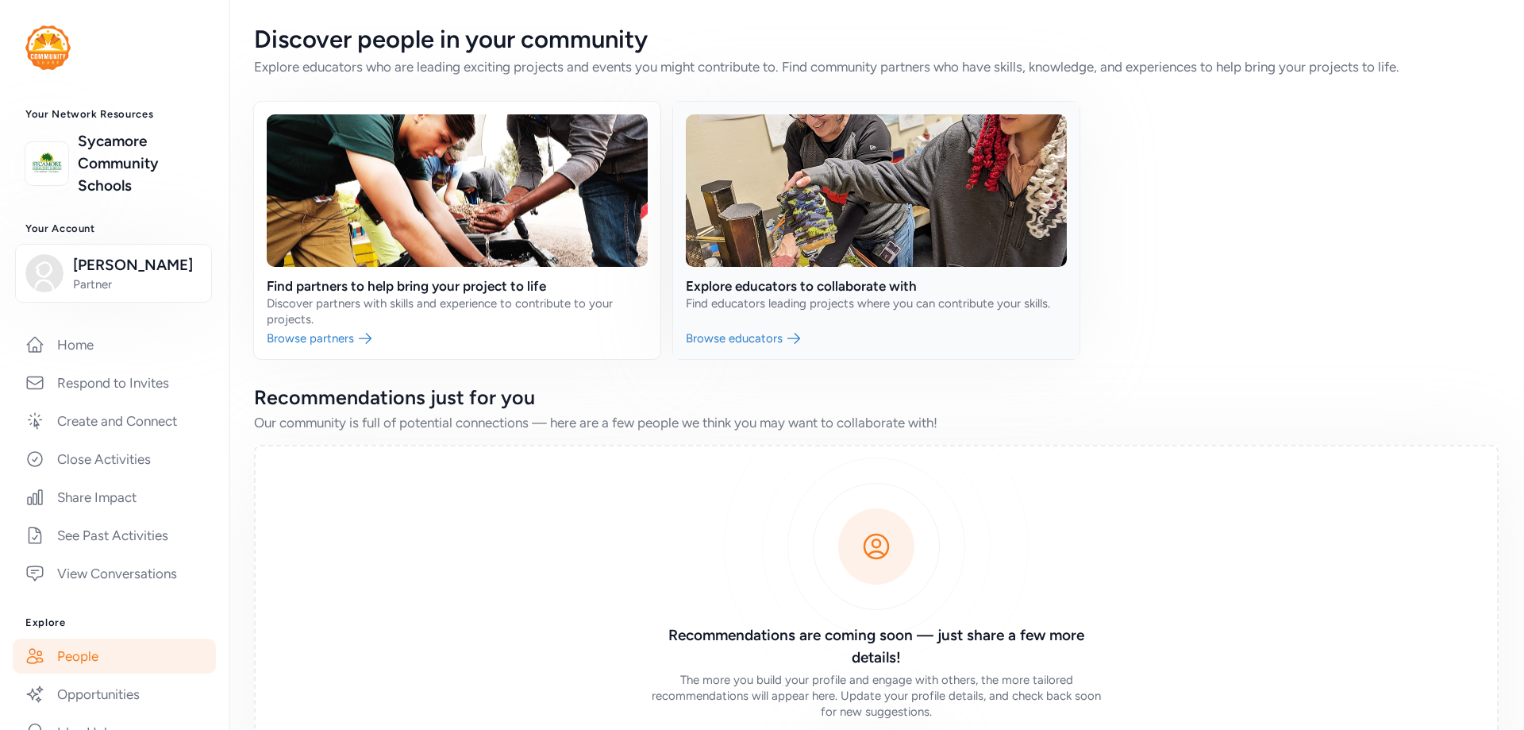
click at [815, 193] on link at bounding box center [876, 230] width 406 height 257
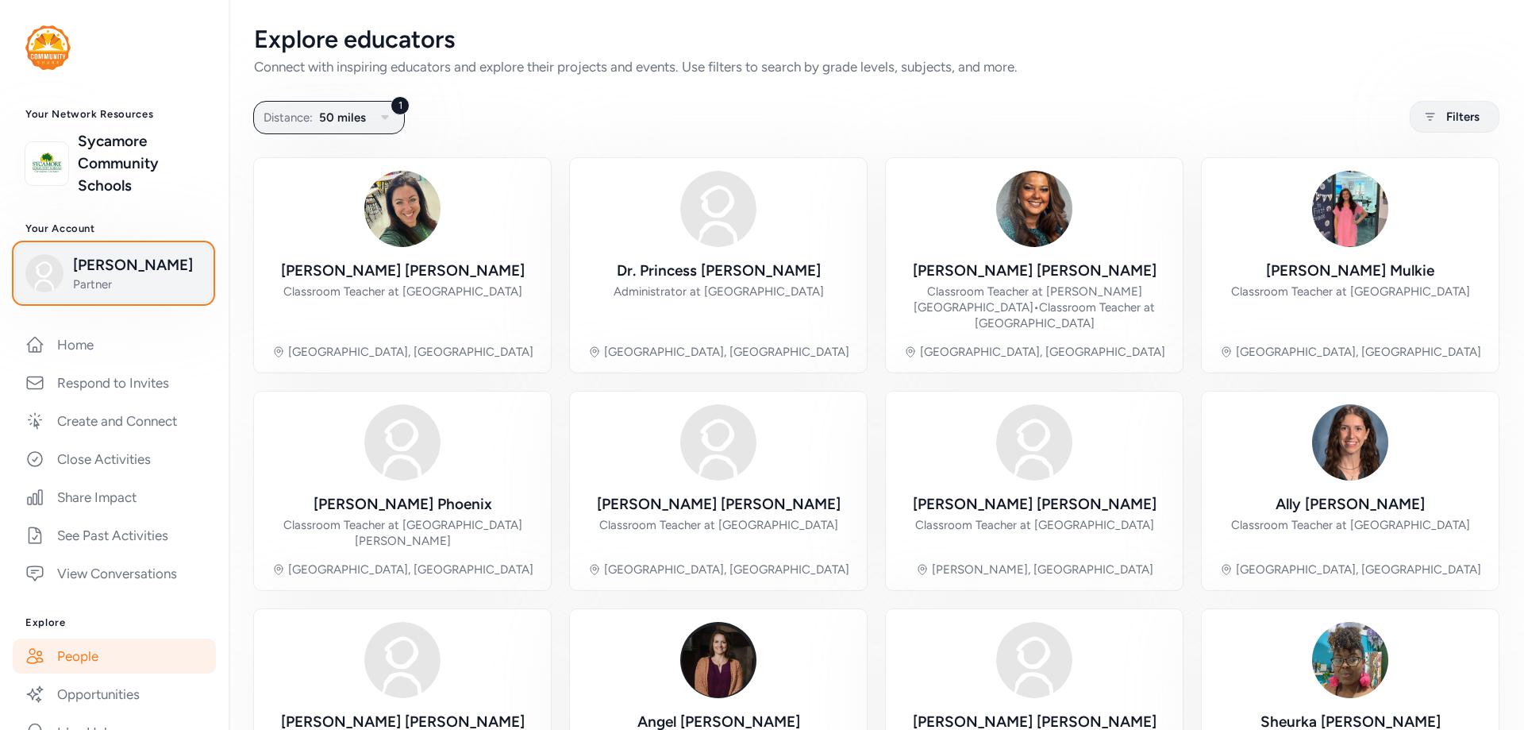
click at [110, 260] on span "[PERSON_NAME]" at bounding box center [137, 265] width 129 height 22
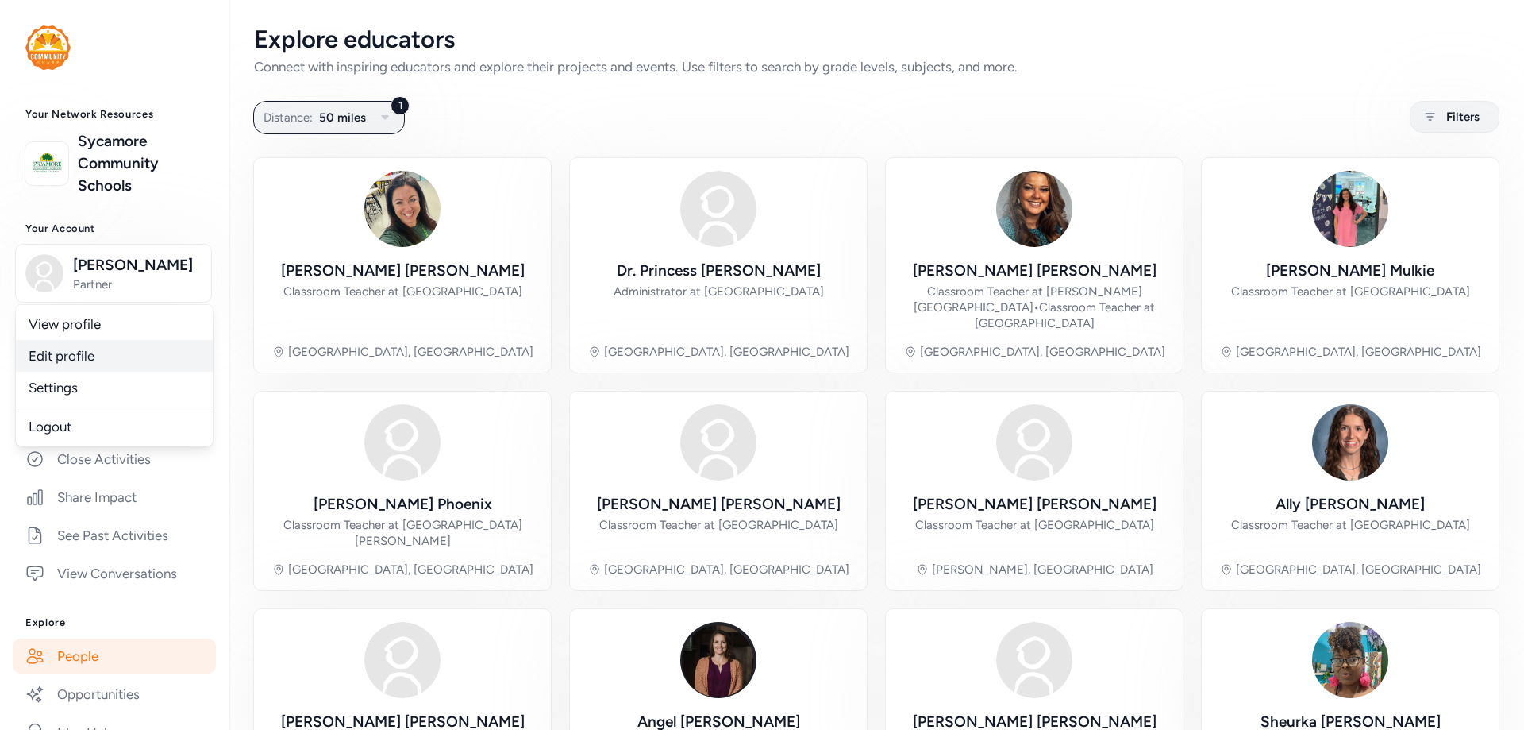
click at [72, 349] on link "Edit profile" at bounding box center [114, 356] width 197 height 32
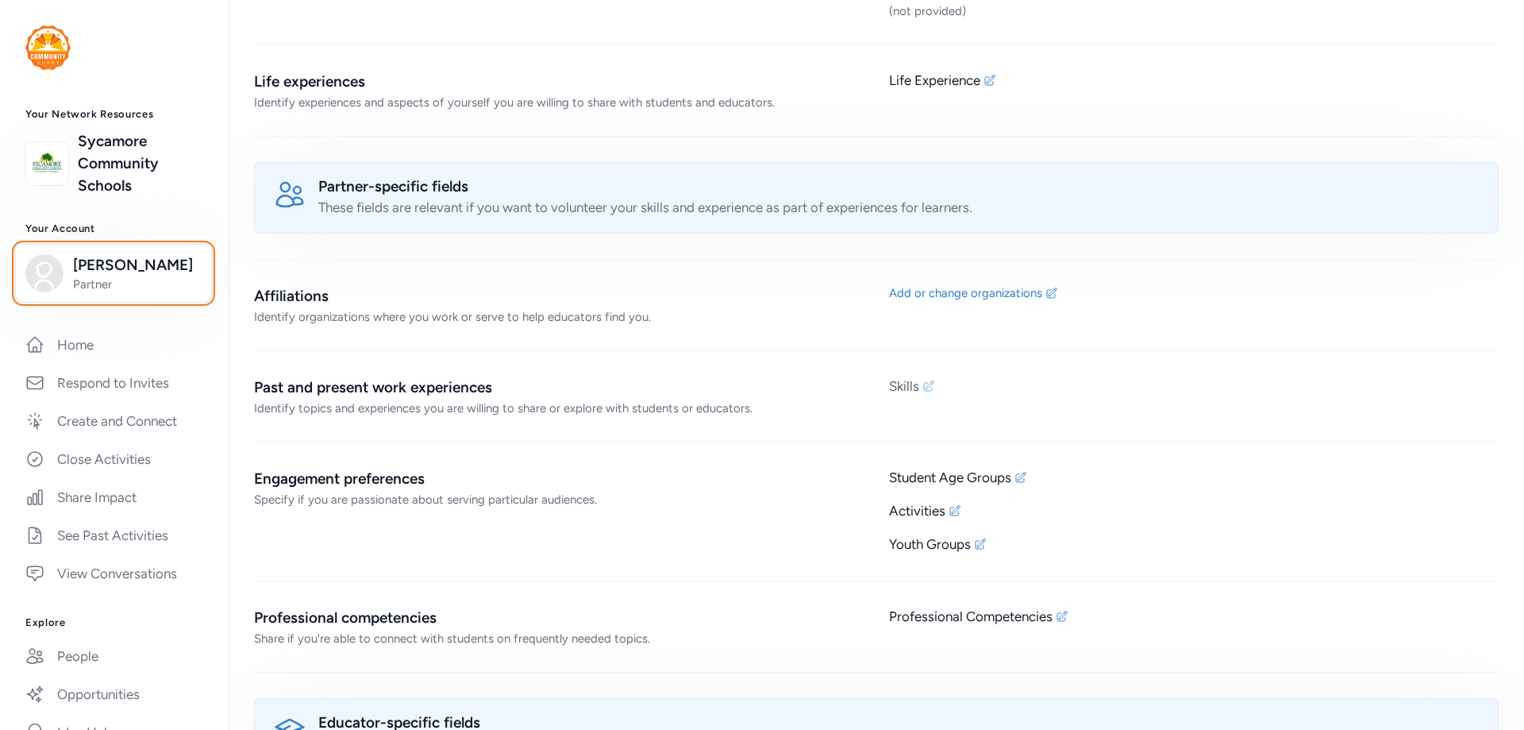
scroll to position [794, 0]
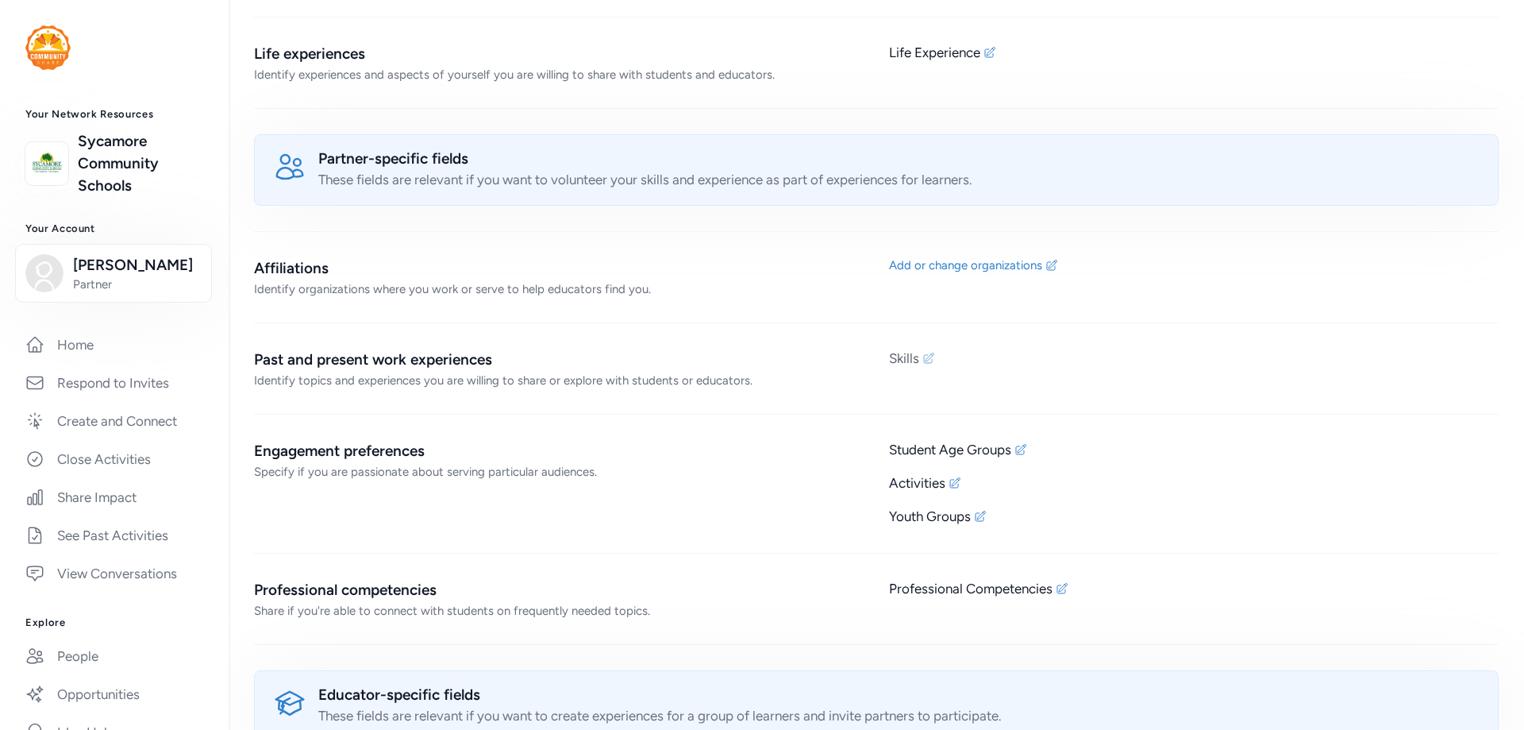
click at [900, 359] on div "Skills" at bounding box center [904, 358] width 30 height 19
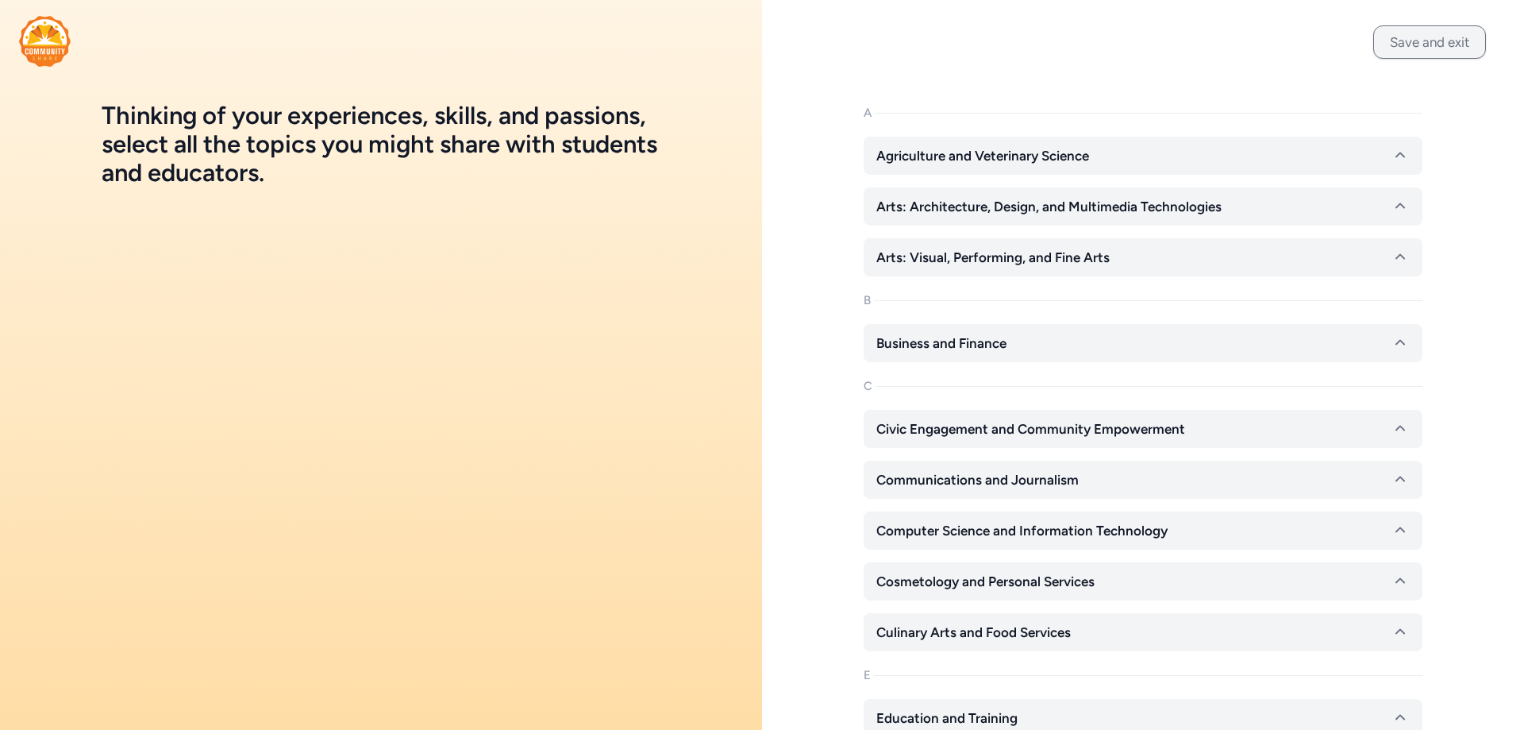
click at [1430, 40] on button "Save and exit" at bounding box center [1429, 41] width 113 height 33
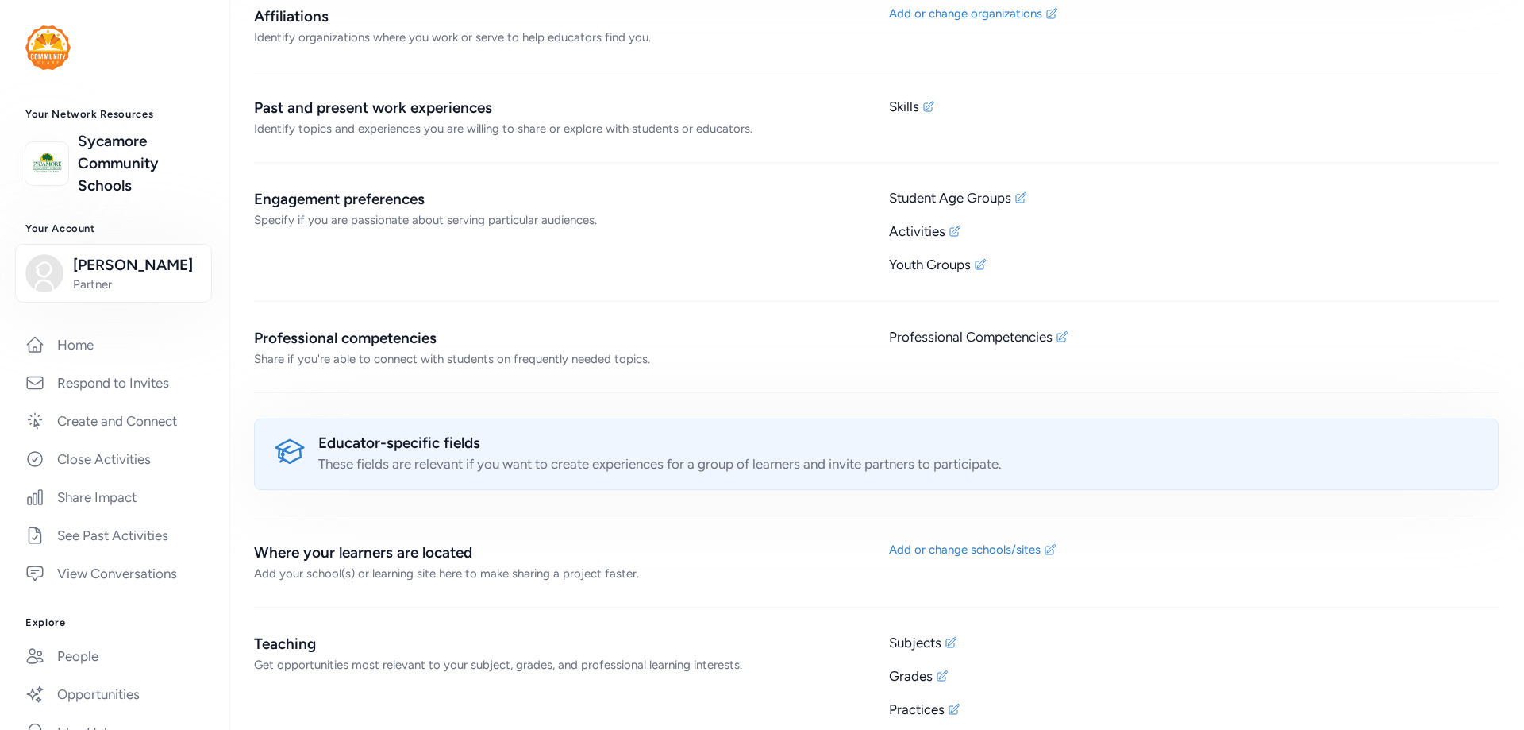
scroll to position [1061, 0]
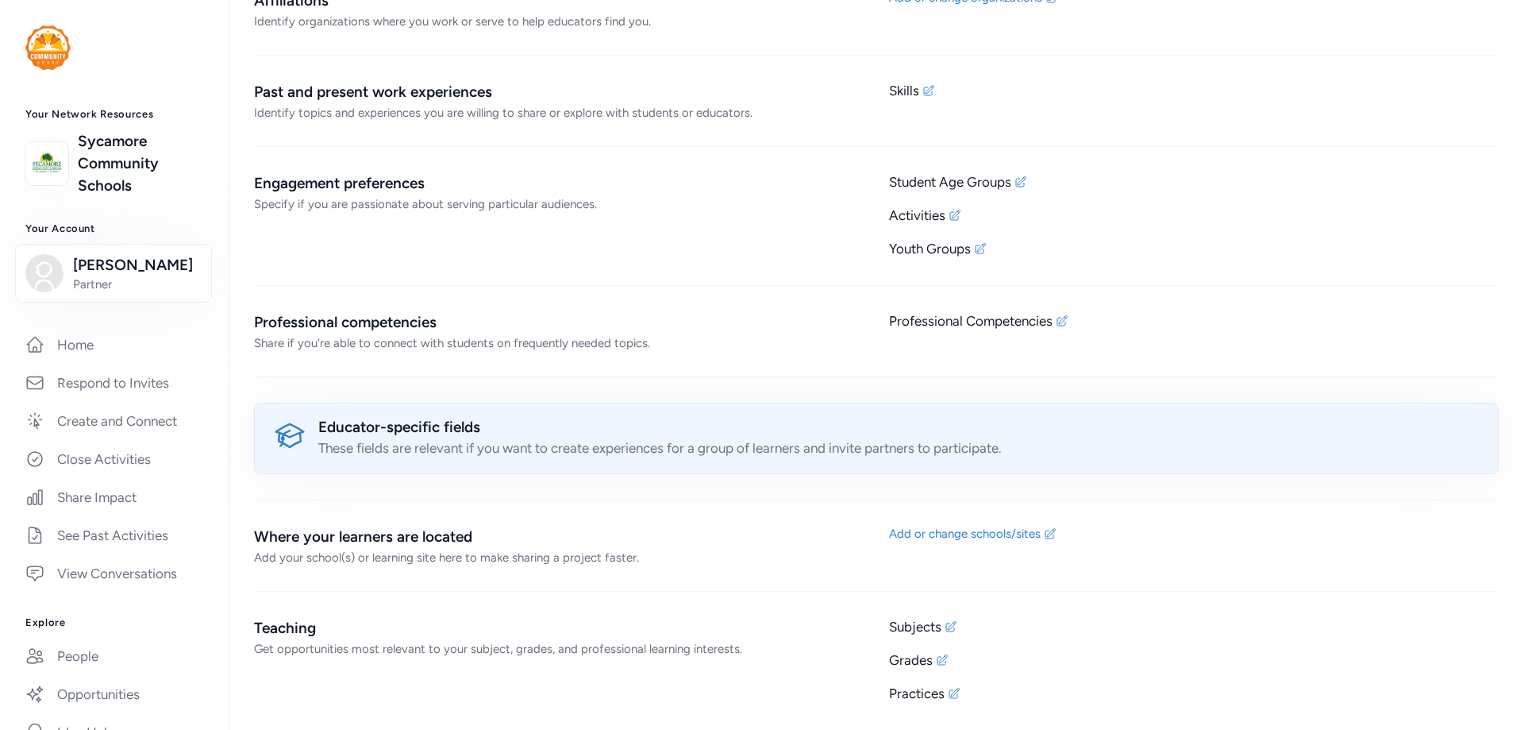
click at [311, 622] on div "Teaching" at bounding box center [559, 628] width 610 height 22
click at [665, 641] on div "Get opportunities most relevant to your subject, grades, and professional learn…" at bounding box center [559, 649] width 610 height 16
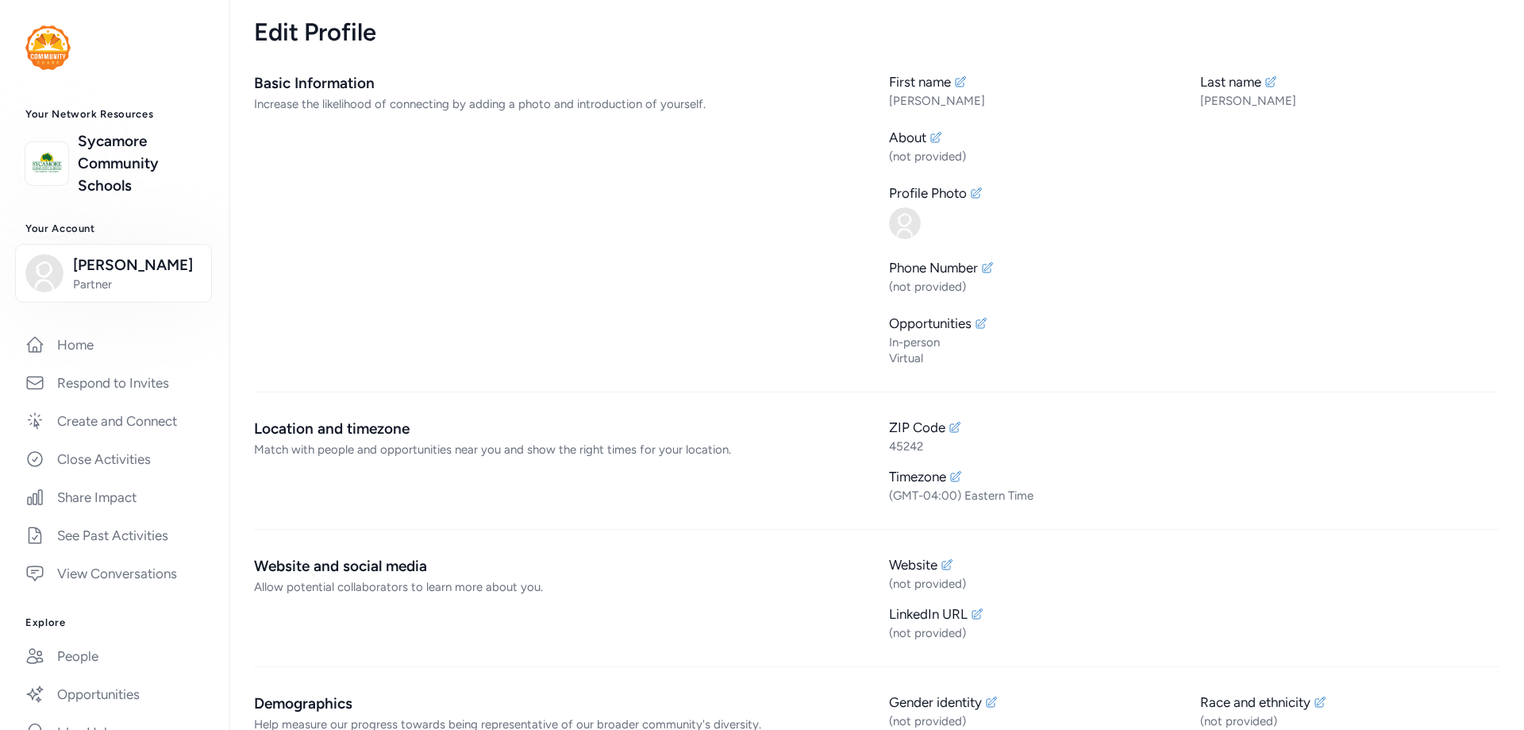
scroll to position [0, 0]
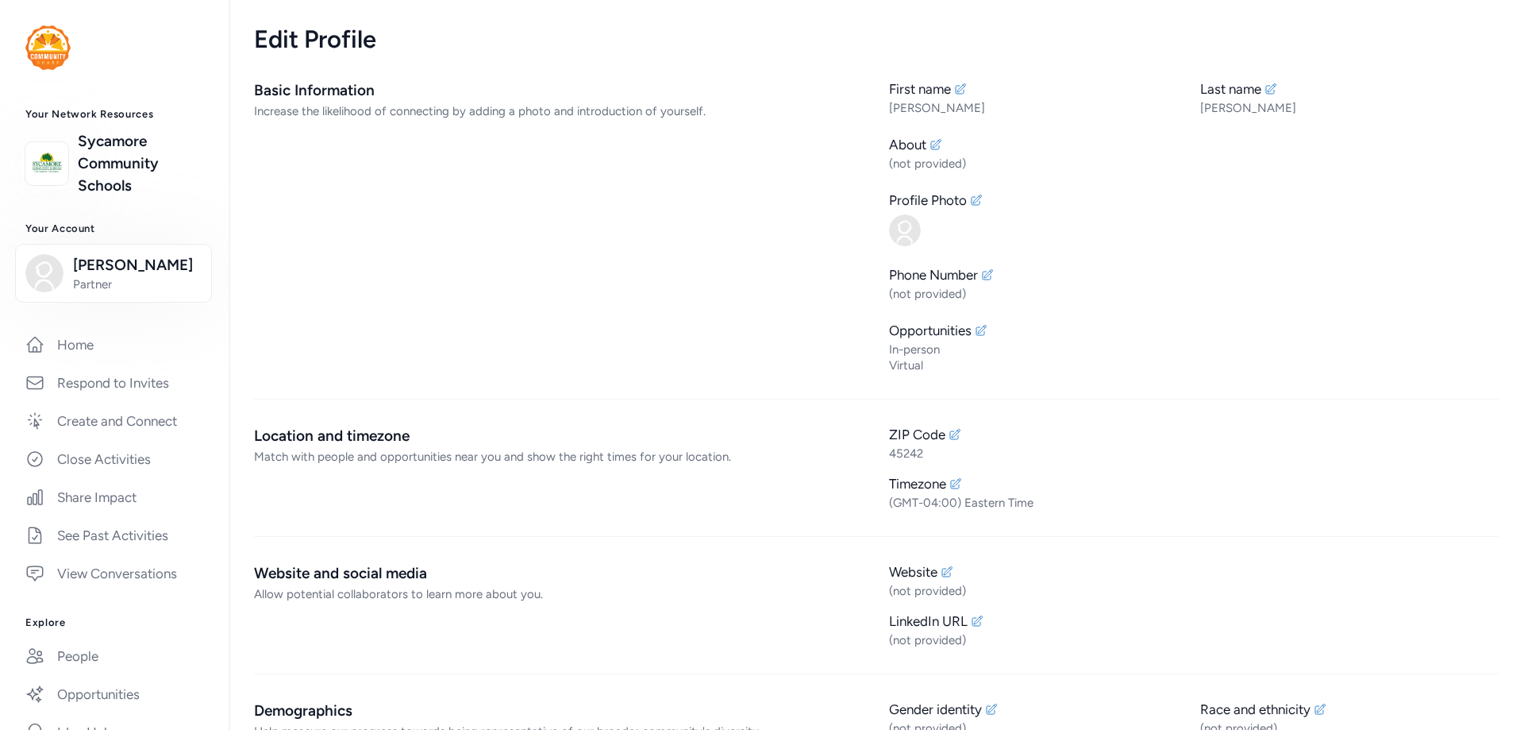
click at [75, 323] on div "Your Network Resources Sycamore Community Schools Your Account [PERSON_NAME] Pa…" at bounding box center [114, 539] width 229 height 862
